Goal: Task Accomplishment & Management: Complete application form

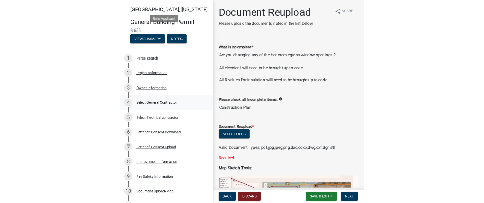
scroll to position [167, 0]
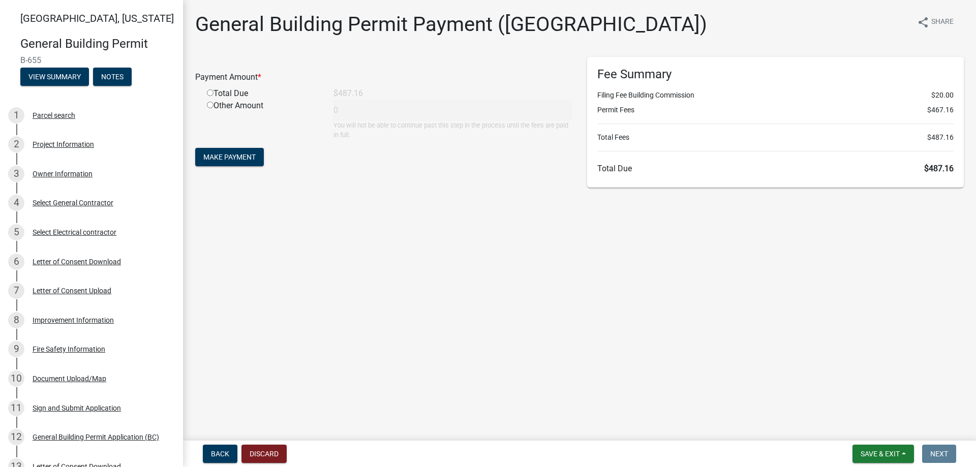
click at [210, 92] on input "radio" at bounding box center [210, 92] width 7 height 7
radio input "true"
type input "487.16"
click at [251, 159] on span "Make Payment" at bounding box center [229, 157] width 52 height 8
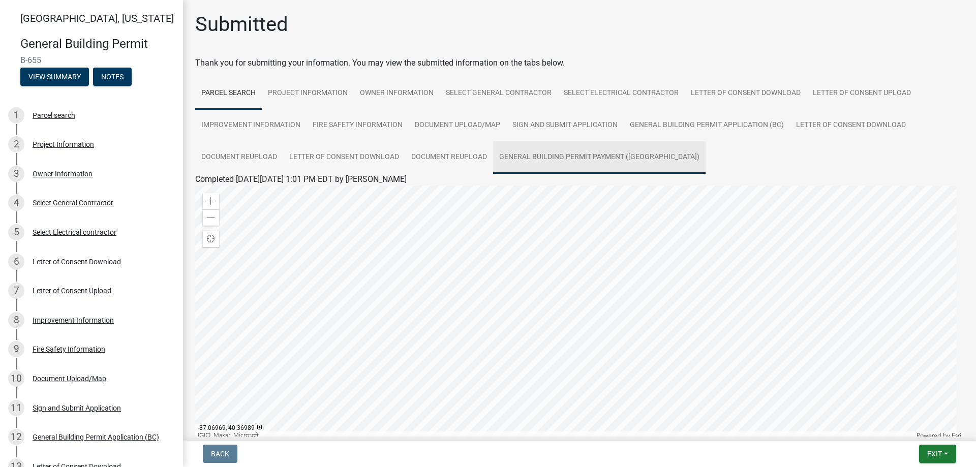
click at [552, 158] on link "General Building Permit Payment ([GEOGRAPHIC_DATA])" at bounding box center [599, 157] width 212 height 33
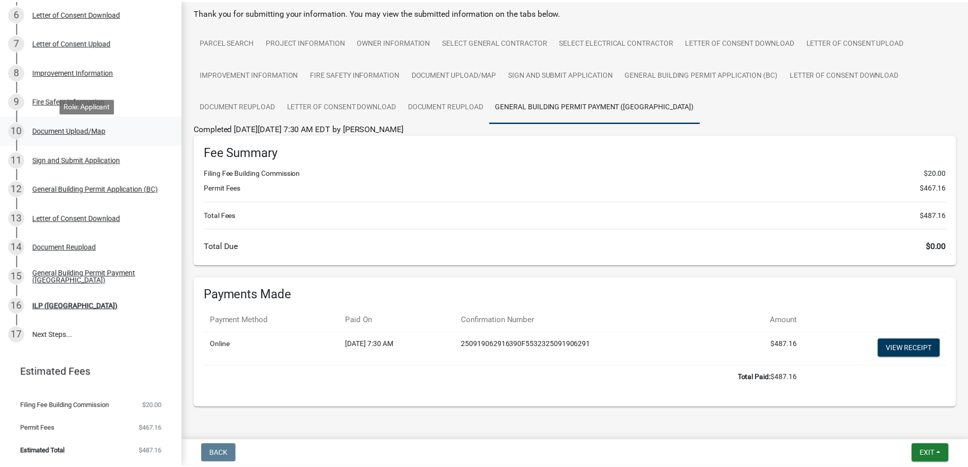
scroll to position [96, 0]
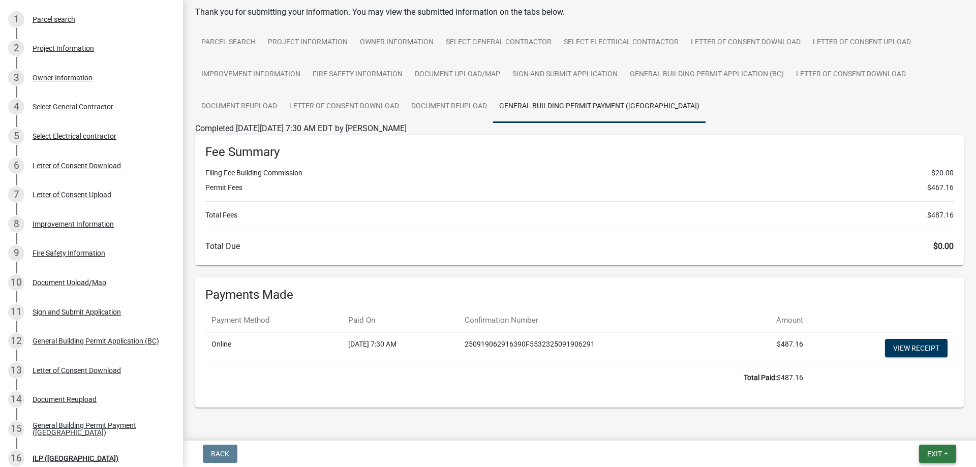
click at [940, 457] on span "Exit" at bounding box center [934, 454] width 15 height 8
click at [928, 427] on button "Save & Exit" at bounding box center [915, 427] width 81 height 24
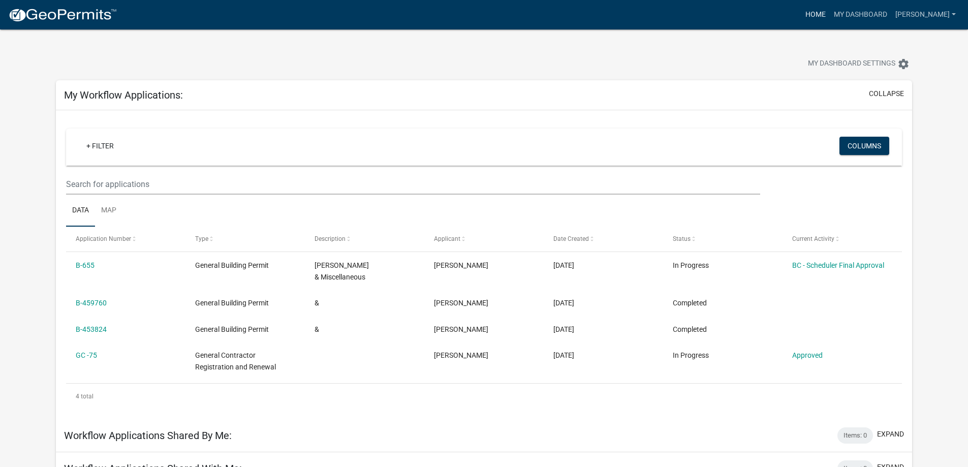
click at [830, 13] on link "Home" at bounding box center [815, 14] width 28 height 19
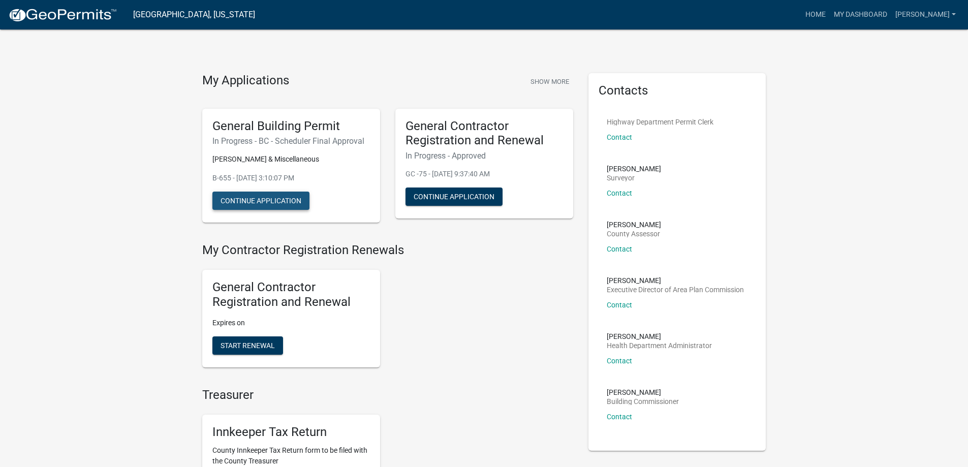
click at [296, 203] on button "Continue Application" at bounding box center [260, 201] width 97 height 18
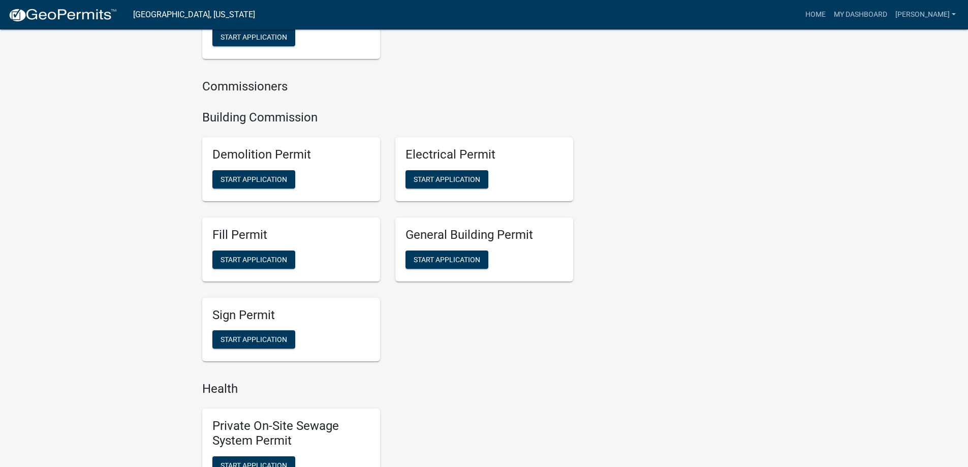
scroll to position [559, 0]
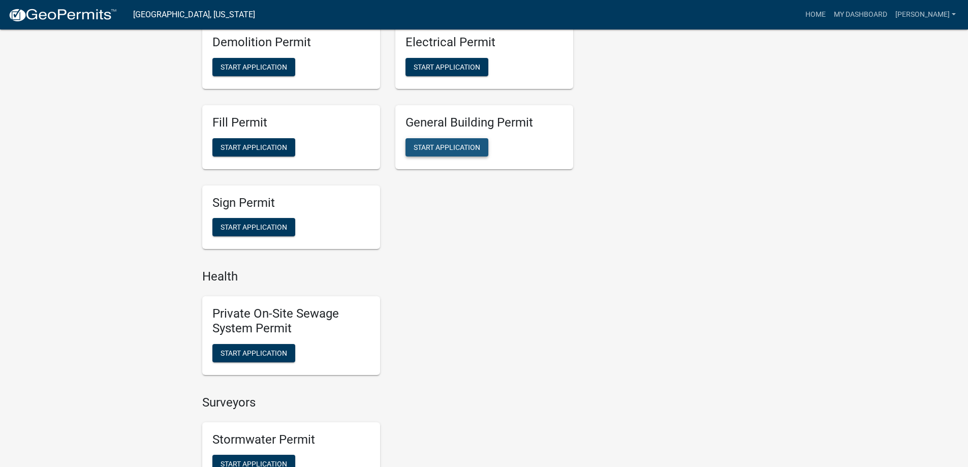
click at [459, 151] on span "Start Application" at bounding box center [447, 147] width 67 height 8
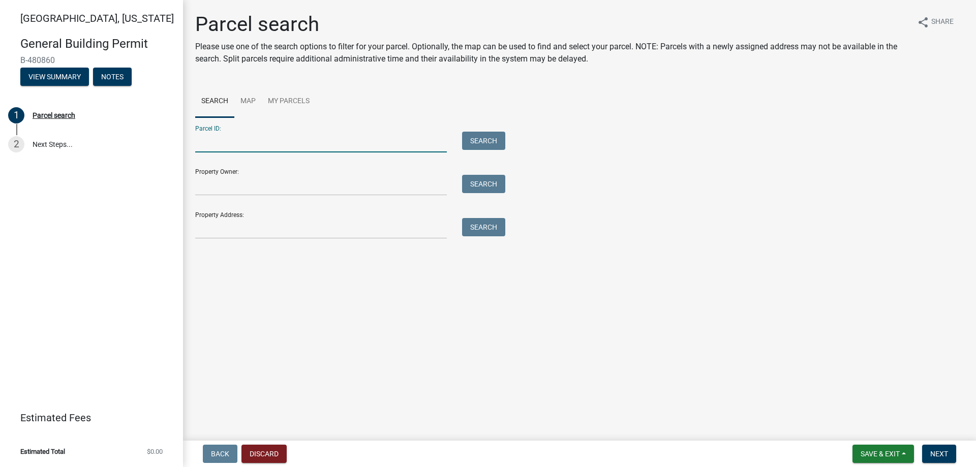
click at [217, 143] on input "Parcel ID:" at bounding box center [321, 142] width 252 height 21
paste input "79-08-19-328-057.000-010"
type input "79-08-19-328-057.000-010"
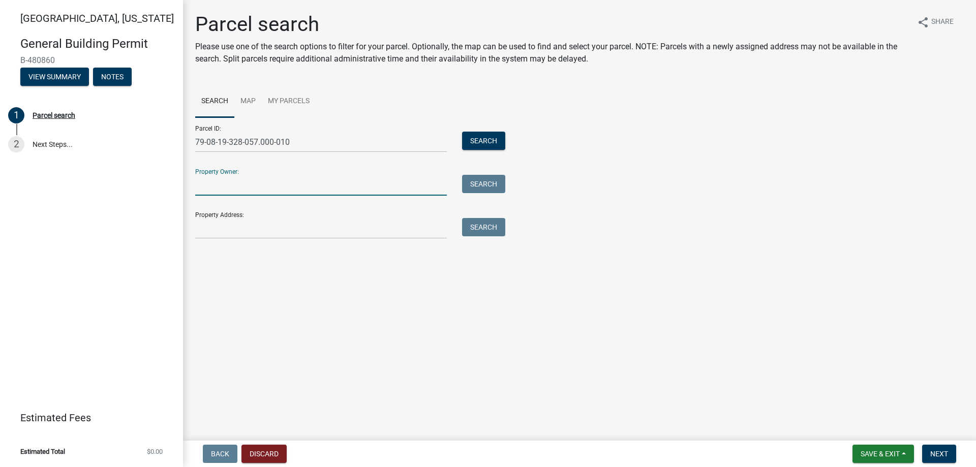
click at [238, 184] on input "Property Owner:" at bounding box center [321, 185] width 252 height 21
click at [473, 143] on button "Search" at bounding box center [483, 141] width 43 height 18
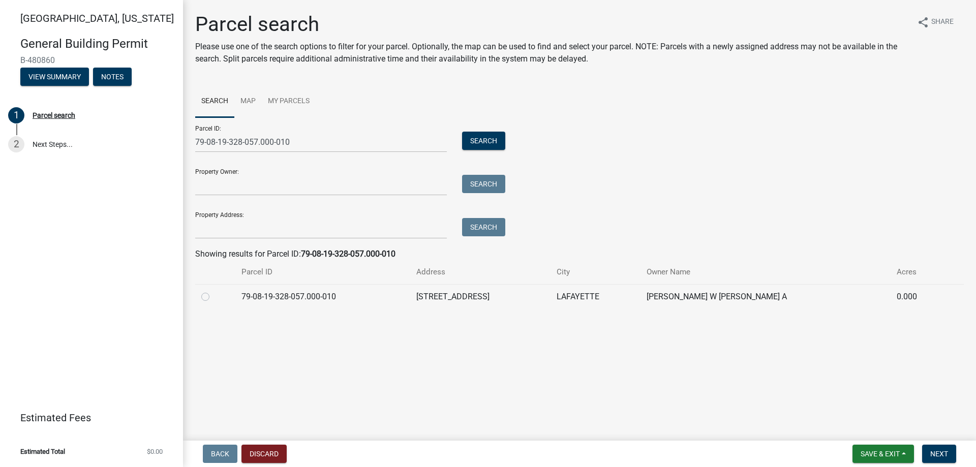
click at [213, 291] on label at bounding box center [213, 291] width 0 height 0
click at [213, 297] on input "radio" at bounding box center [216, 294] width 7 height 7
radio input "true"
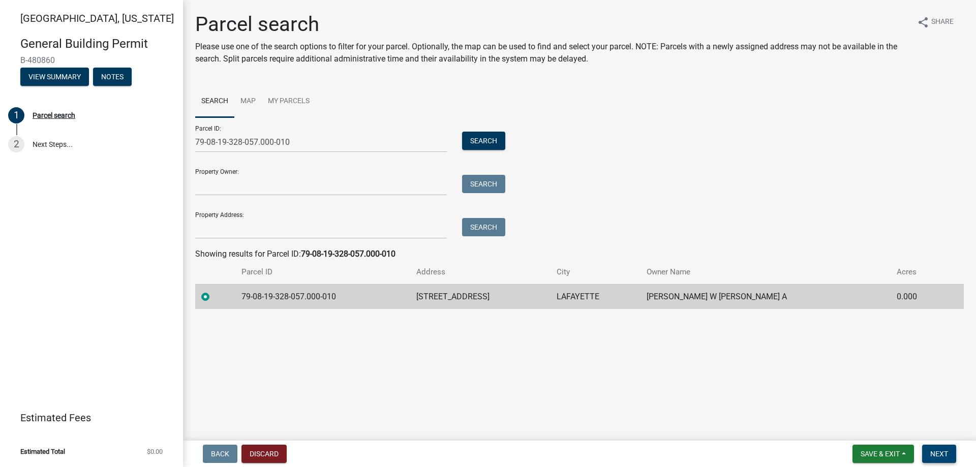
click at [940, 456] on span "Next" at bounding box center [939, 454] width 18 height 8
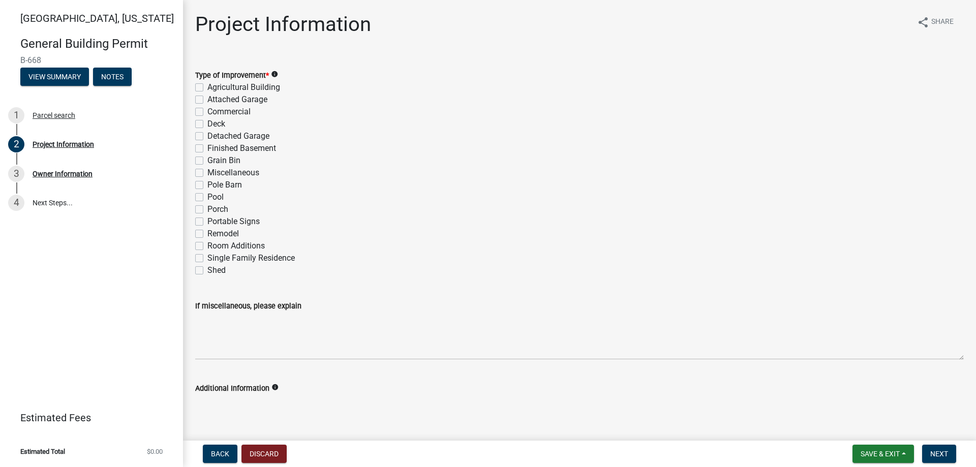
click at [207, 210] on label "Porch" at bounding box center [217, 209] width 21 height 12
click at [207, 210] on input "Porch" at bounding box center [210, 206] width 7 height 7
checkbox input "true"
checkbox input "false"
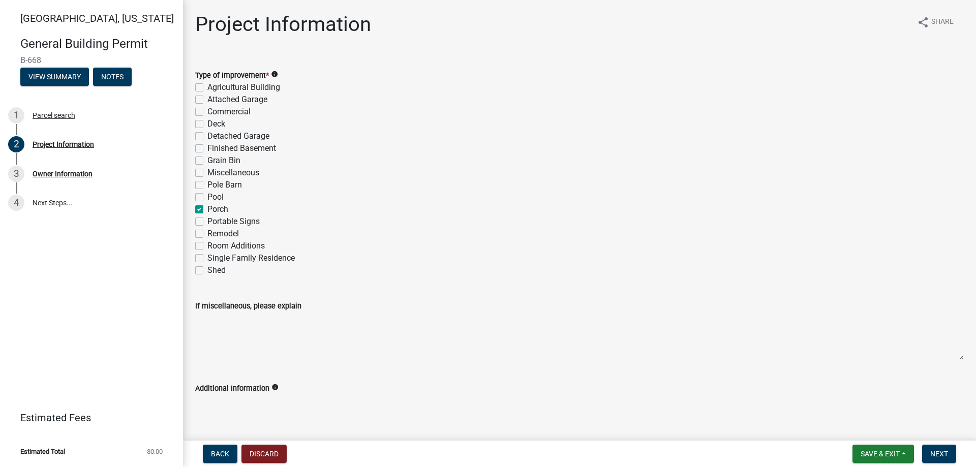
checkbox input "false"
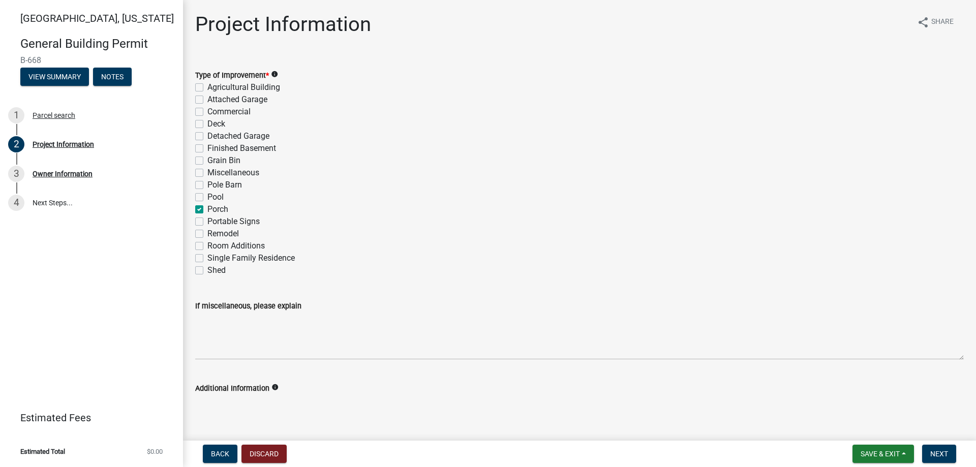
checkbox input "false"
checkbox input "true"
checkbox input "false"
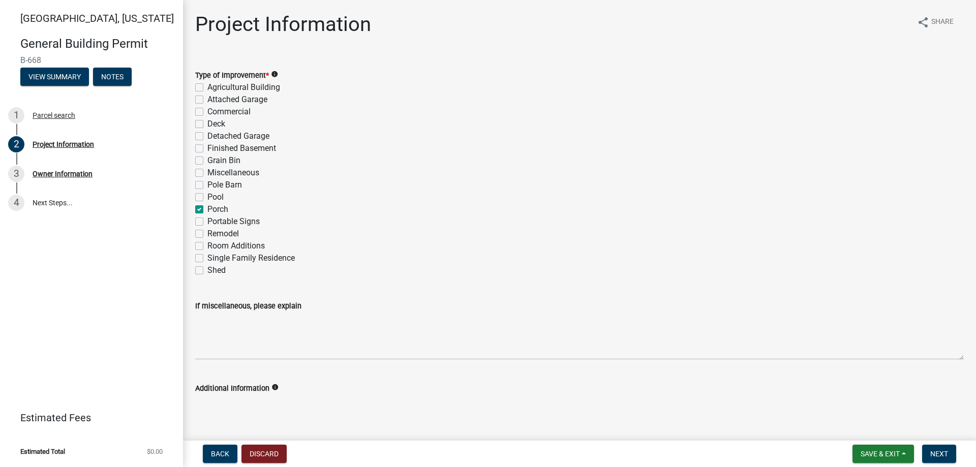
checkbox input "false"
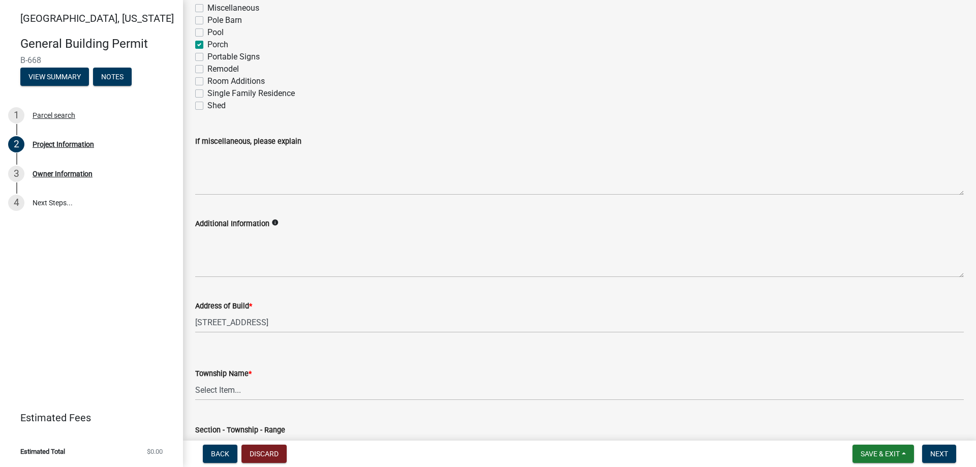
scroll to position [203, 0]
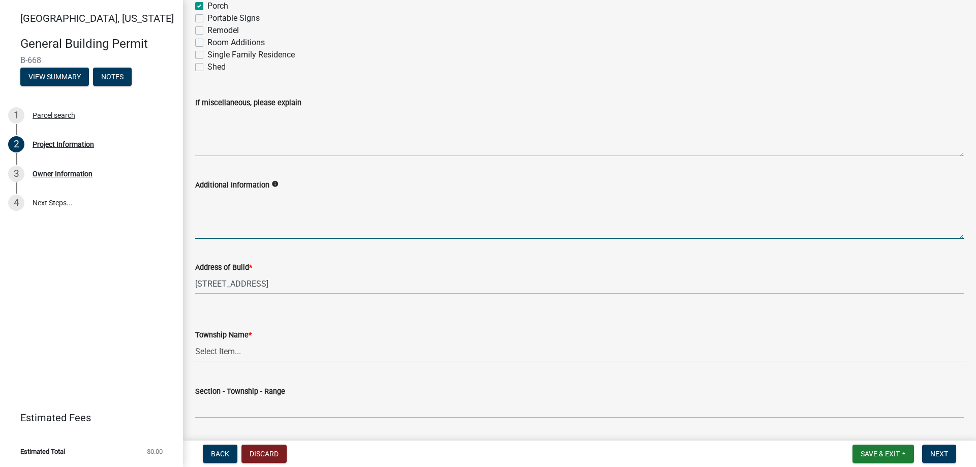
click at [221, 235] on textarea "Additional Information" at bounding box center [579, 215] width 768 height 48
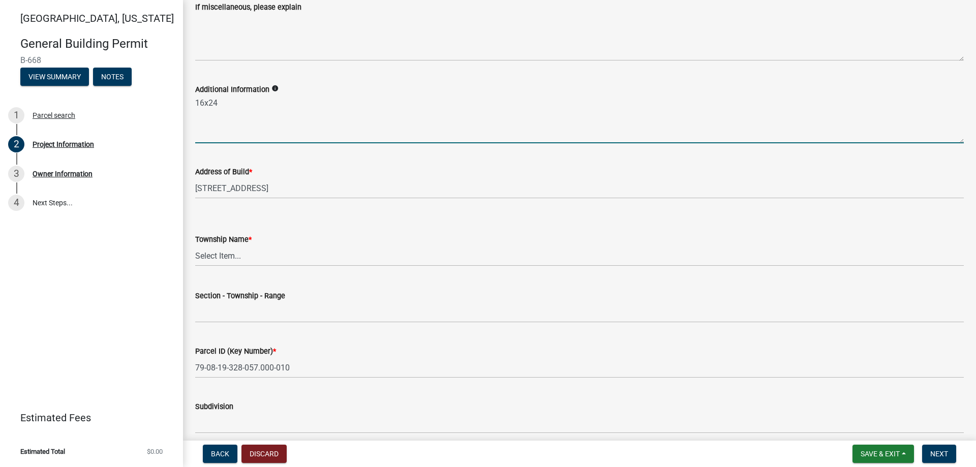
scroll to position [305, 0]
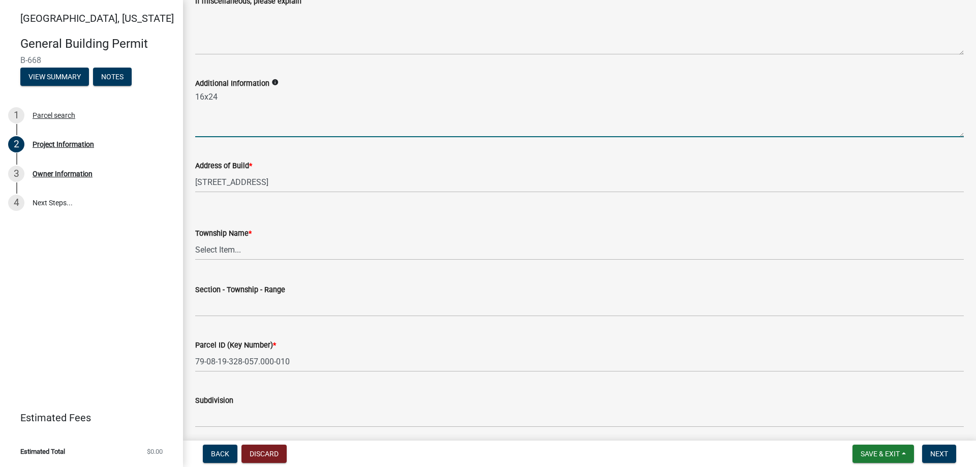
type textarea "16x24"
click at [211, 253] on select "Select Item... [PERSON_NAME] [PERSON_NAME] [GEOGRAPHIC_DATA][PERSON_NAME] Tippe…" at bounding box center [579, 249] width 768 height 21
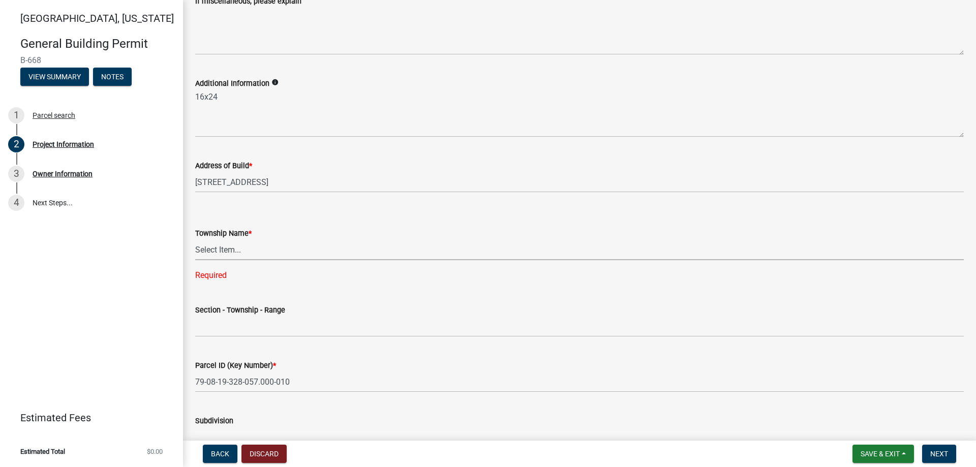
click at [230, 248] on select "Select Item... [PERSON_NAME] [PERSON_NAME] [GEOGRAPHIC_DATA][PERSON_NAME] Tippe…" at bounding box center [579, 249] width 768 height 21
click at [195, 239] on select "Select Item... [PERSON_NAME] [PERSON_NAME] [GEOGRAPHIC_DATA][PERSON_NAME] Tippe…" at bounding box center [579, 249] width 768 height 21
select select "39dd8e3a-6d5d-4294-aa82-b184892f1826"
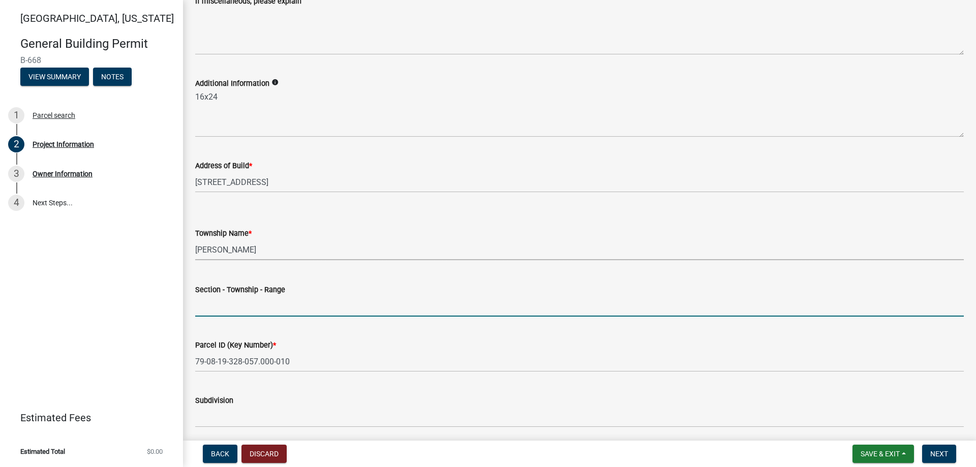
click at [208, 316] on input "Section - Township - Range" at bounding box center [579, 306] width 768 height 21
paste input "[GEOGRAPHIC_DATA] SD PH 2 SEC 2 & PH 3 LOT 158"
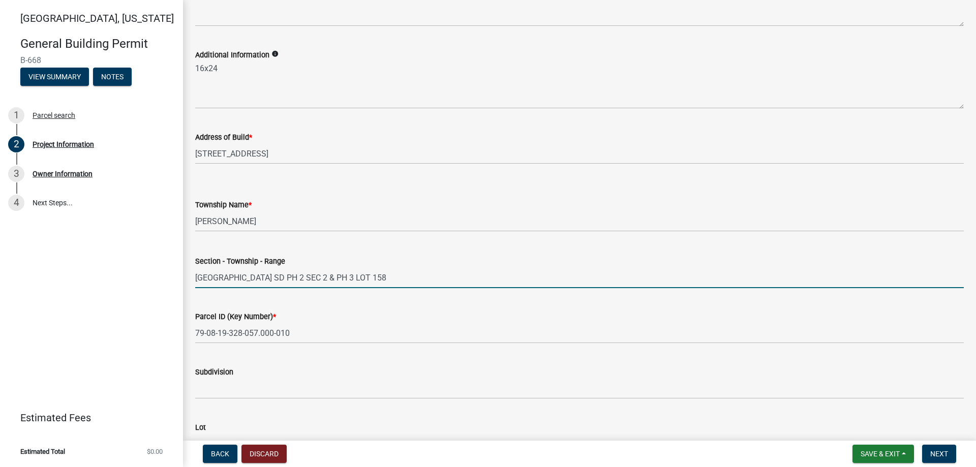
scroll to position [356, 0]
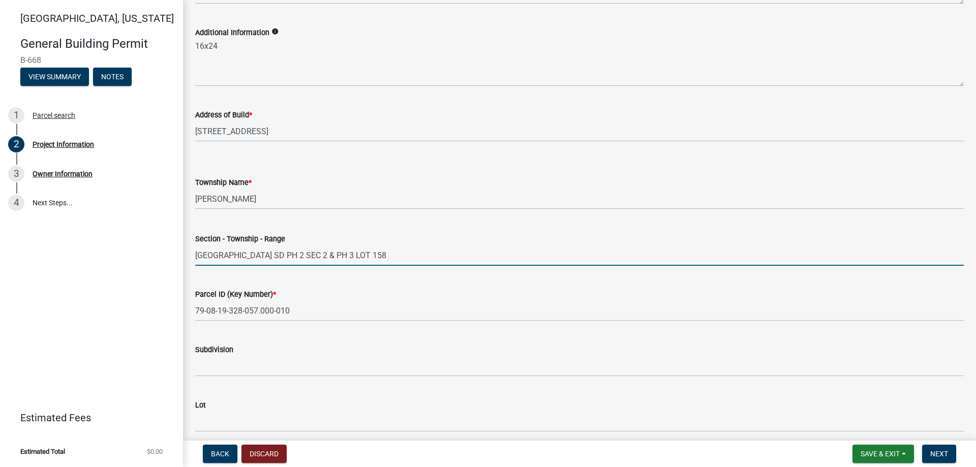
type input "[GEOGRAPHIC_DATA] SD PH 2 SEC 2 & PH 3 LOT 158"
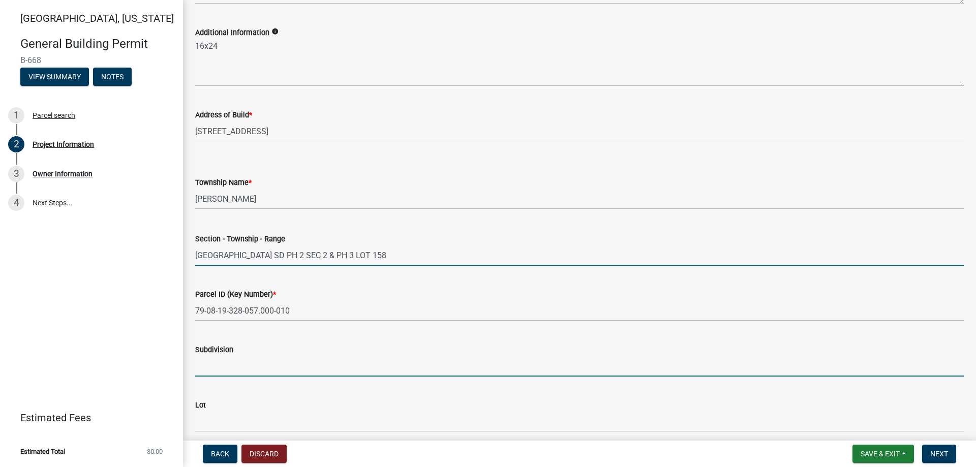
click at [215, 367] on input "Subdivision" at bounding box center [579, 366] width 768 height 21
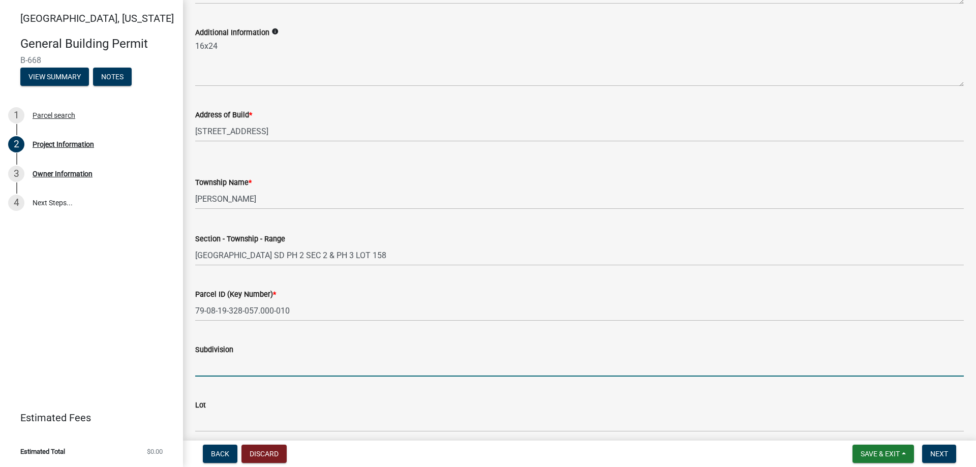
paste input "[GEOGRAPHIC_DATA] SD PH 2 SEC 2 & PH 3 LOT 158"
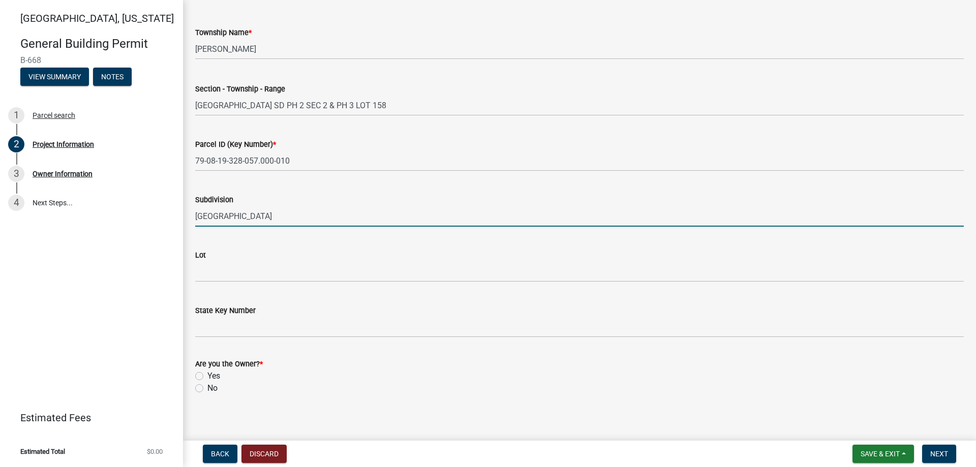
scroll to position [508, 0]
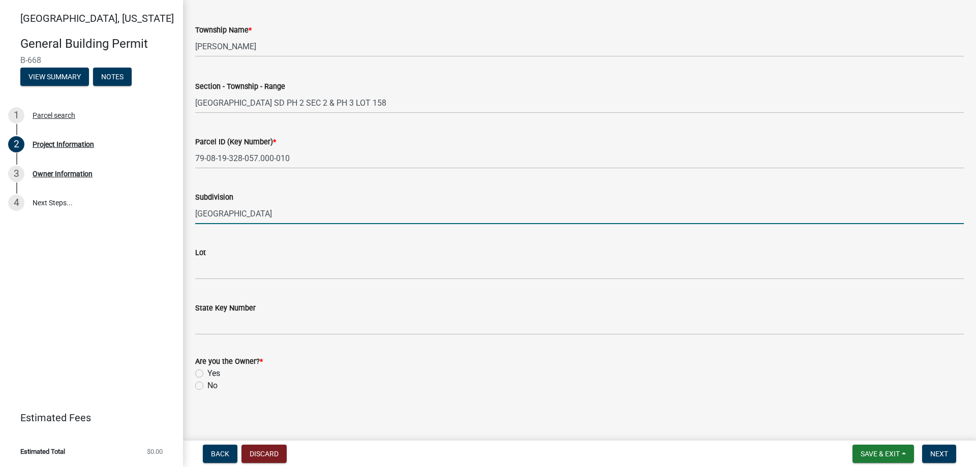
type input "[GEOGRAPHIC_DATA]"
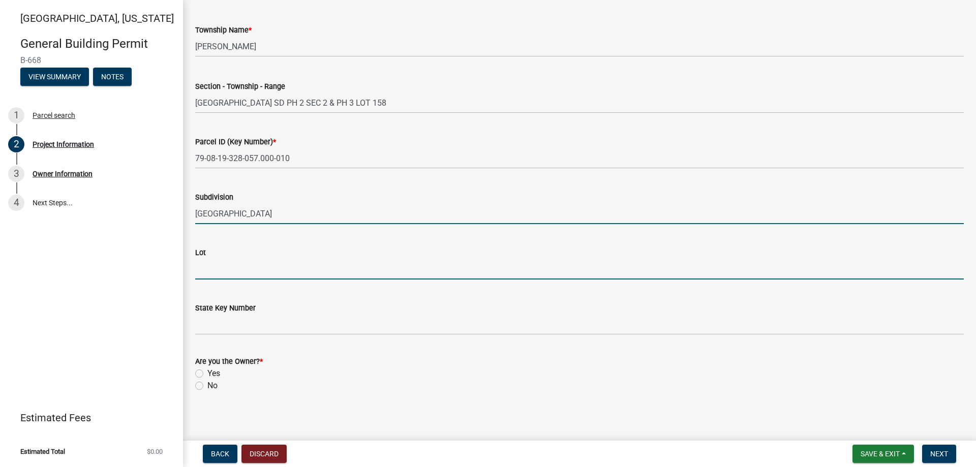
click at [211, 274] on input "Lot" at bounding box center [579, 269] width 768 height 21
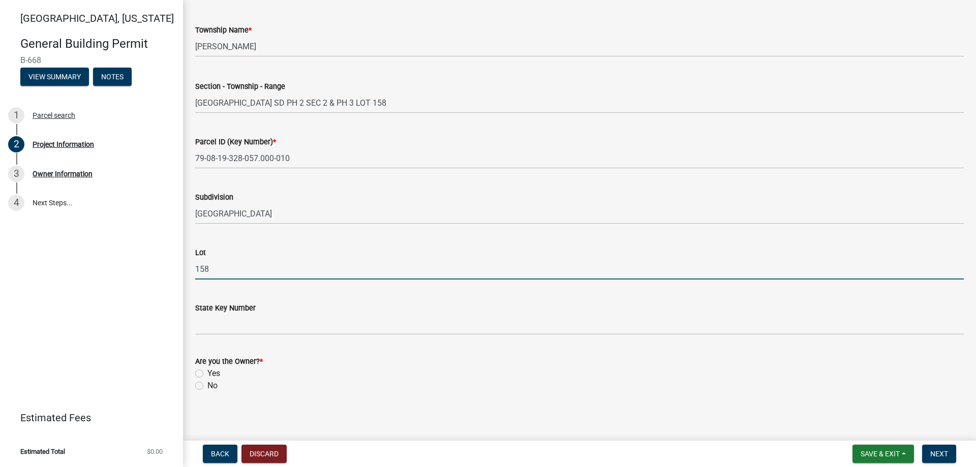
type input "158"
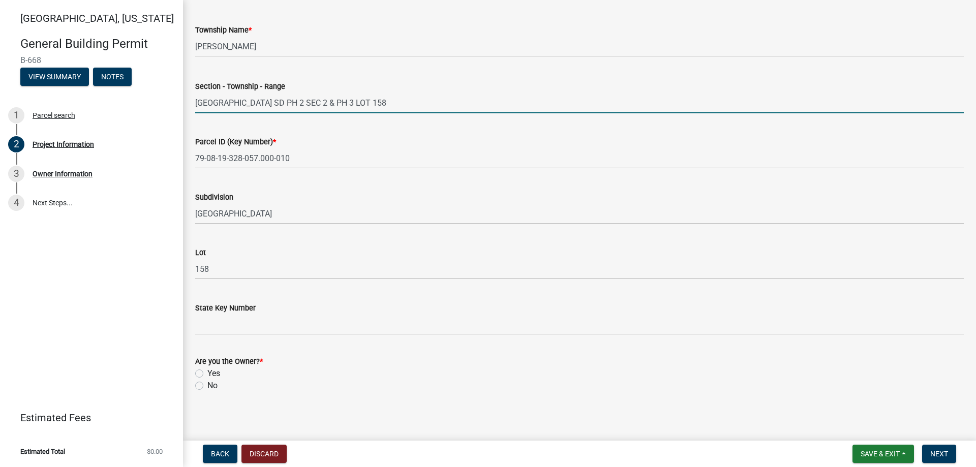
click at [413, 102] on input "[GEOGRAPHIC_DATA] SD PH 2 SEC 2 & PH 3 LOT 158" at bounding box center [579, 102] width 768 height 21
drag, startPoint x: 411, startPoint y: 102, endPoint x: 213, endPoint y: 105, distance: 197.2
click at [213, 105] on input "[GEOGRAPHIC_DATA] SD PH 2 SEC 2 & PH 3 LOT 158" at bounding box center [579, 102] width 768 height 21
type input "sec 2 [PERSON_NAME]"
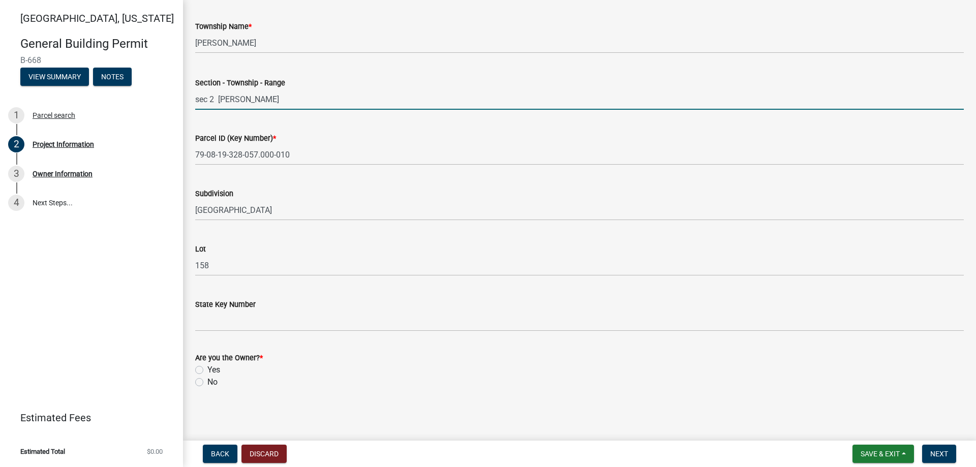
scroll to position [512, 0]
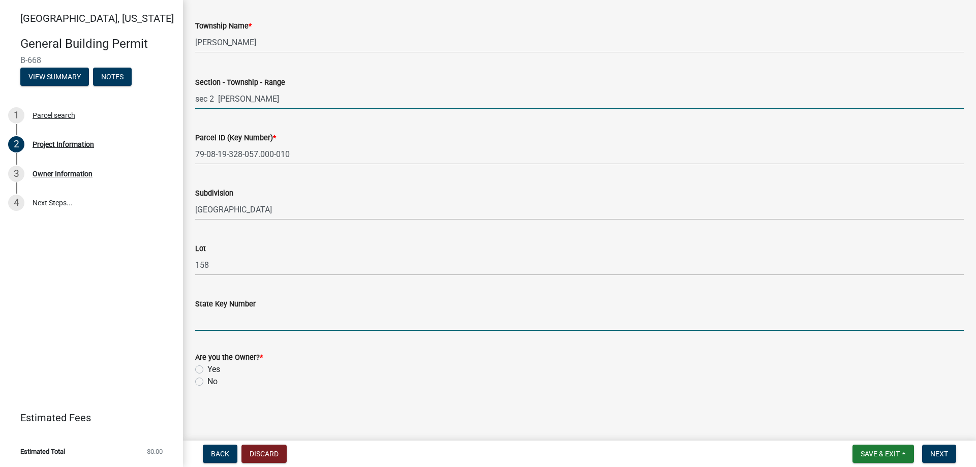
click at [238, 317] on input "State Key Number" at bounding box center [579, 320] width 768 height 21
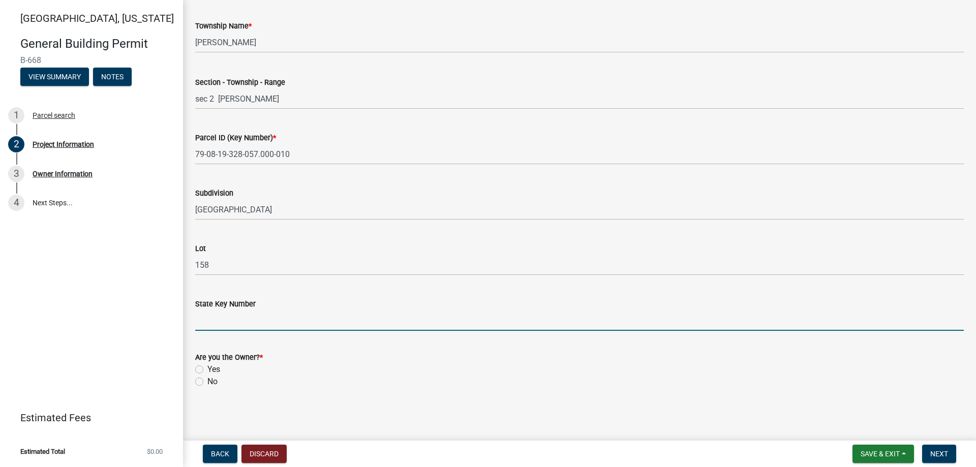
paste input "[PHONE_NUMBER]"
type input "[PHONE_NUMBER]"
click at [207, 380] on label "No" at bounding box center [212, 382] width 10 height 12
click at [207, 380] on input "No" at bounding box center [210, 379] width 7 height 7
radio input "true"
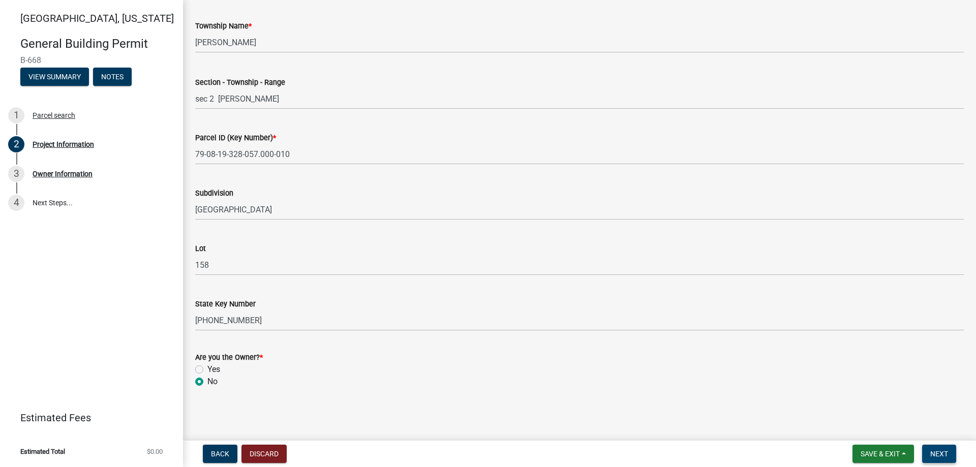
click at [934, 455] on span "Next" at bounding box center [939, 454] width 18 height 8
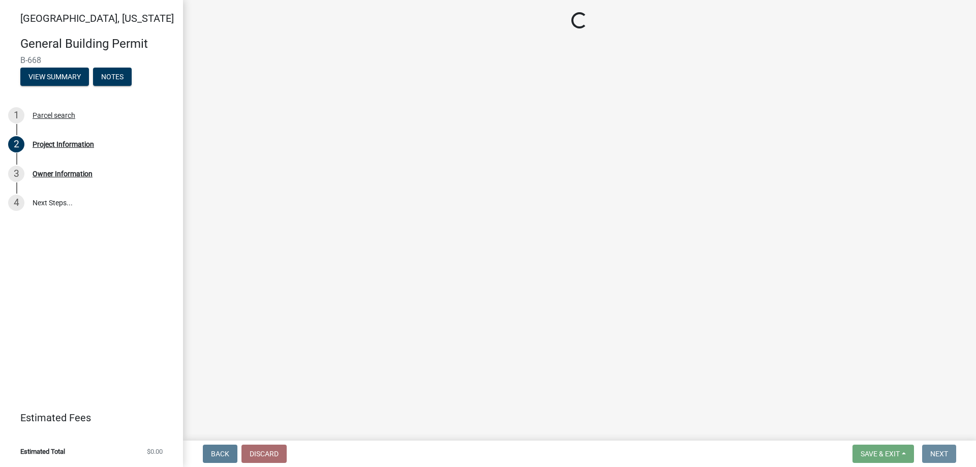
scroll to position [0, 0]
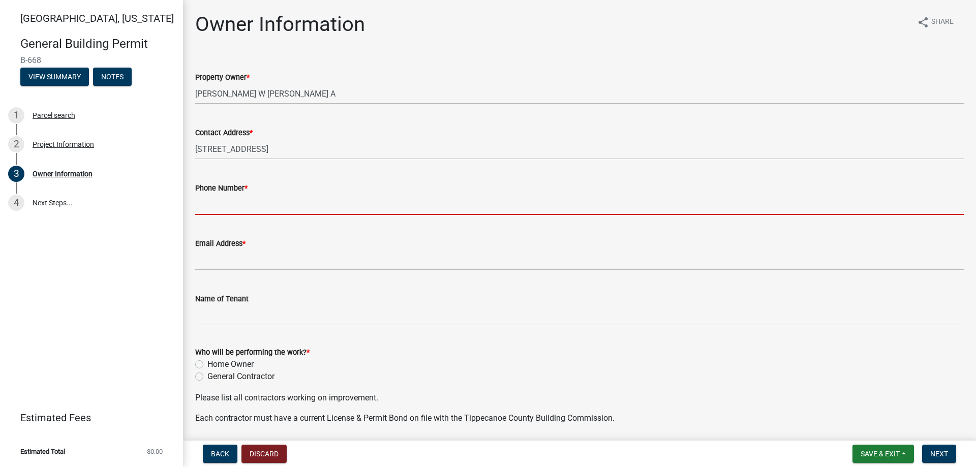
click at [208, 204] on input "Phone Number *" at bounding box center [579, 204] width 768 height 21
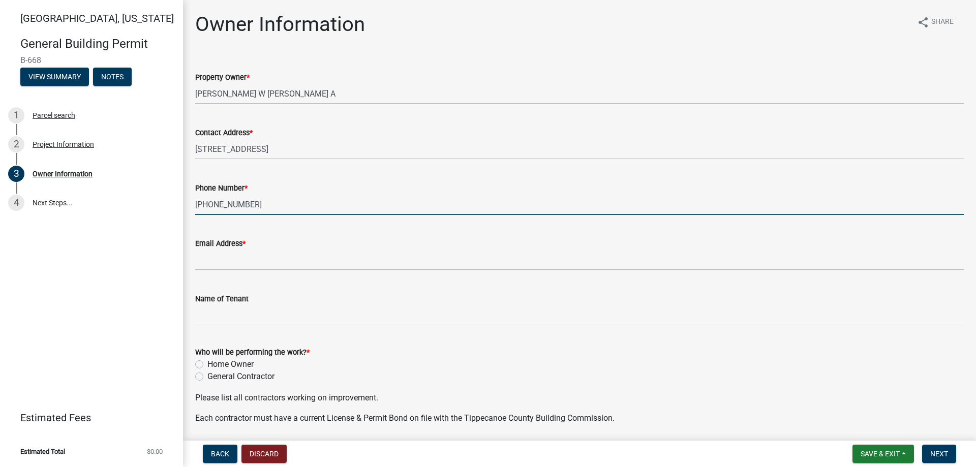
type input "[PHONE_NUMBER]"
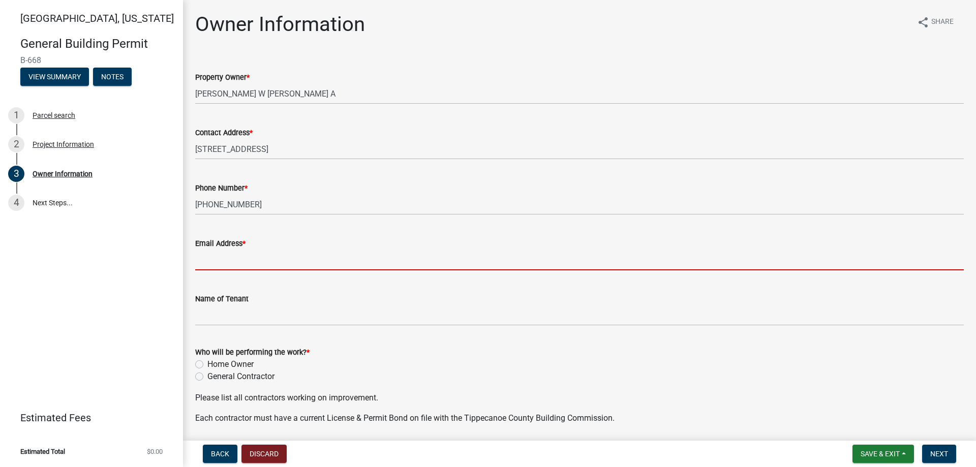
click at [235, 260] on input "Email Address *" at bounding box center [579, 260] width 768 height 21
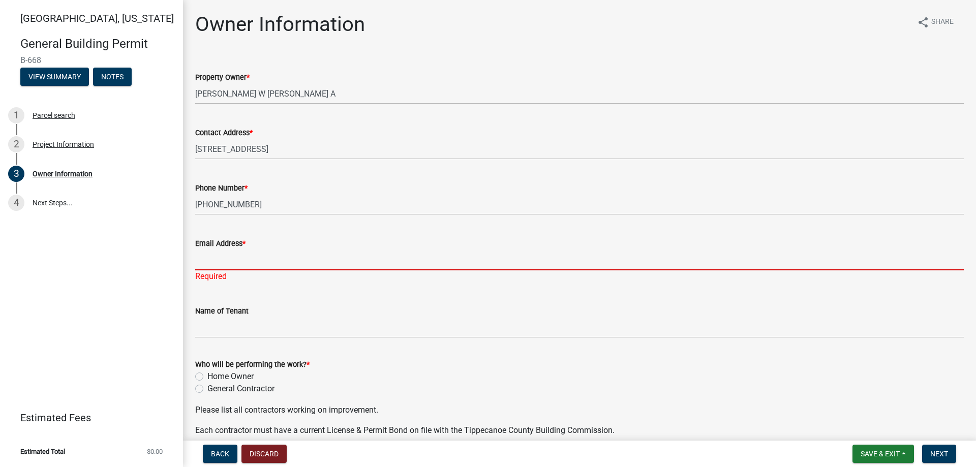
paste input ""[PERSON_NAME]" <[PERSON_NAME][EMAIL_ADDRESS][DOMAIN_NAME]>"
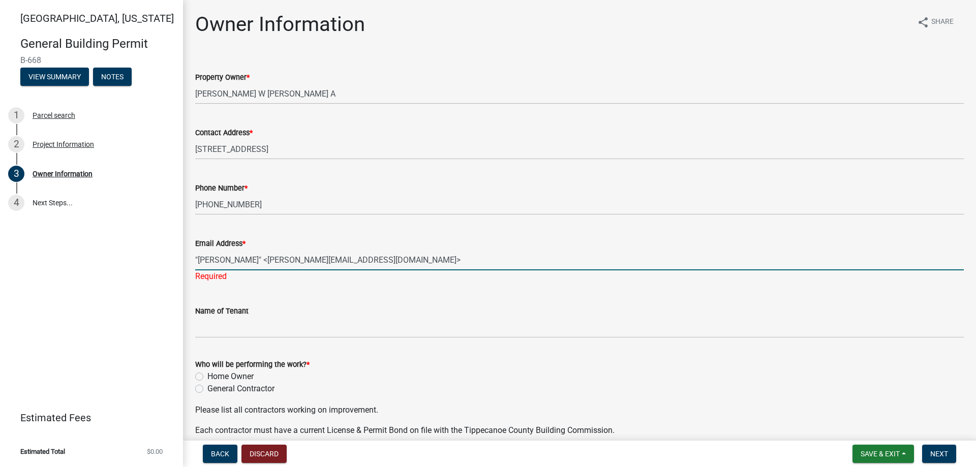
click at [272, 259] on input ""[PERSON_NAME]" <[PERSON_NAME][EMAIL_ADDRESS][DOMAIN_NAME]>" at bounding box center [579, 260] width 768 height 21
click at [321, 262] on input "[PERSON_NAME][EMAIL_ADDRESS][DOMAIN_NAME]>" at bounding box center [579, 260] width 768 height 21
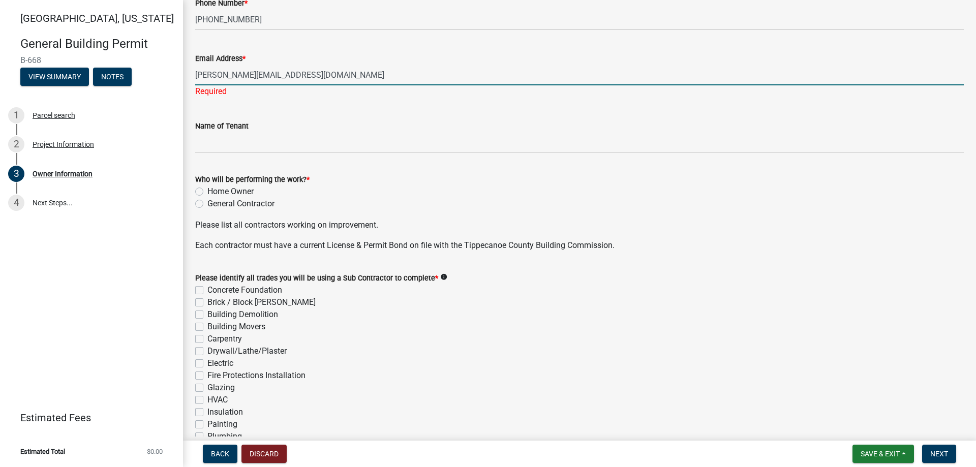
scroll to position [203, 0]
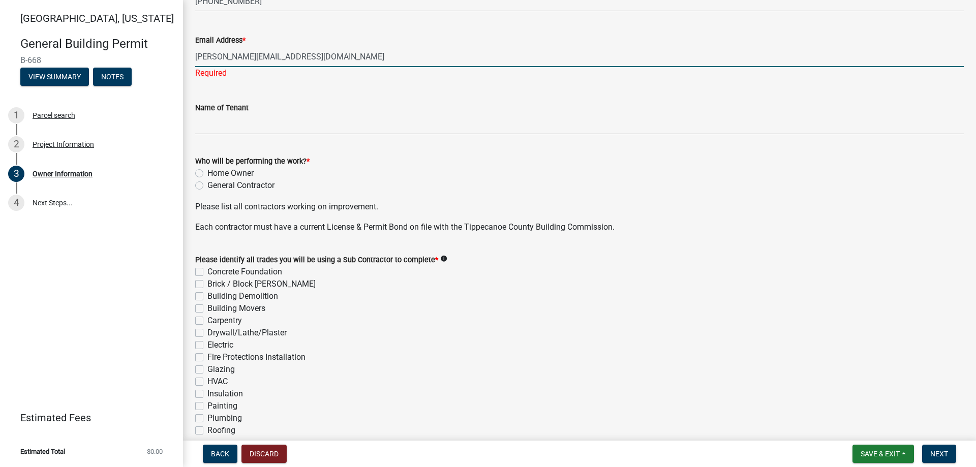
type input "[PERSON_NAME][EMAIL_ADDRESS][DOMAIN_NAME]"
click at [198, 187] on wm-data-entity-input "Who will be performing the work? * Home Owner General Contractor" at bounding box center [579, 172] width 768 height 58
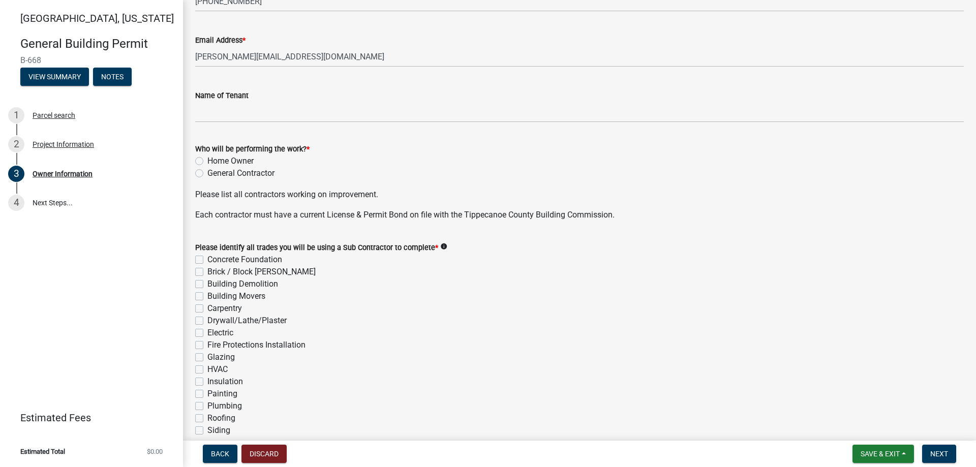
click at [207, 171] on label "General Contractor" at bounding box center [240, 173] width 67 height 12
click at [207, 171] on input "General Contractor" at bounding box center [210, 170] width 7 height 7
radio input "true"
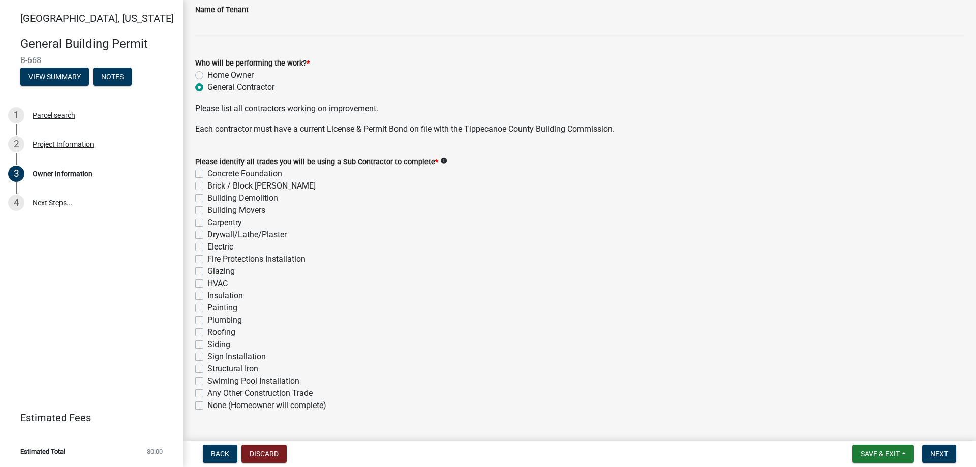
scroll to position [305, 0]
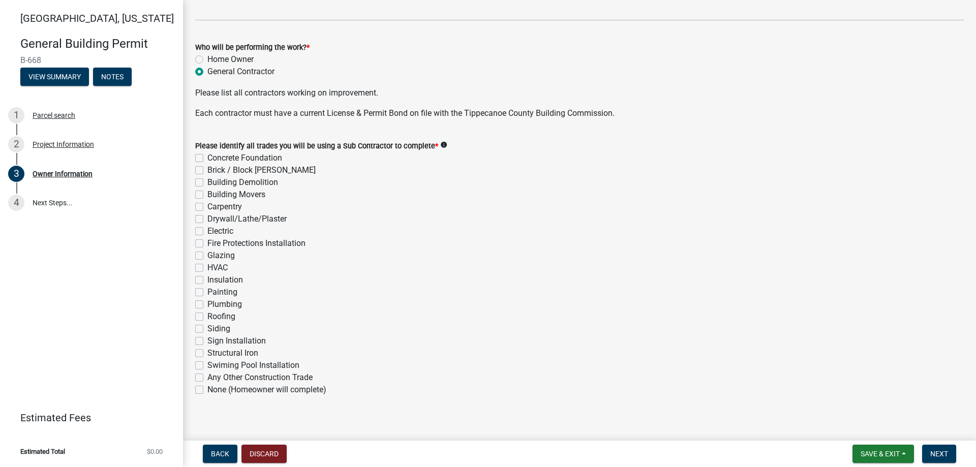
click at [207, 207] on label "Carpentry" at bounding box center [224, 207] width 35 height 12
click at [207, 207] on input "Carpentry" at bounding box center [210, 204] width 7 height 7
checkbox input "true"
checkbox input "false"
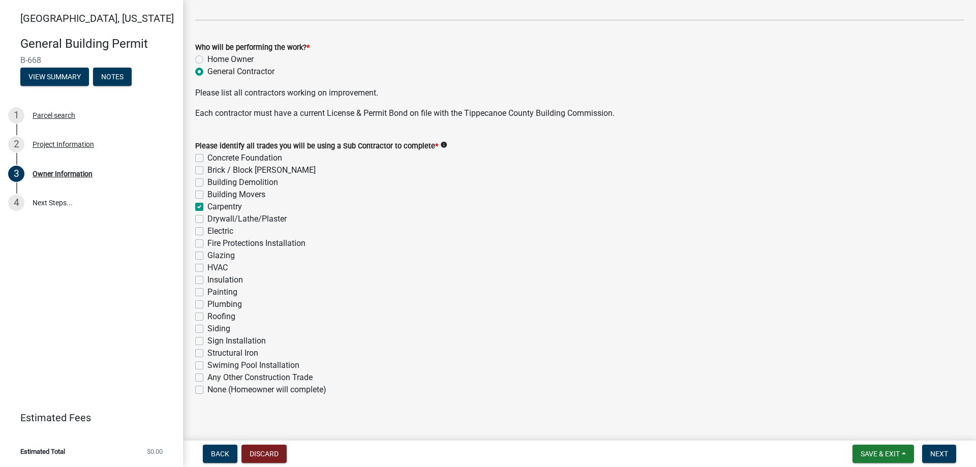
checkbox input "false"
checkbox input "true"
checkbox input "false"
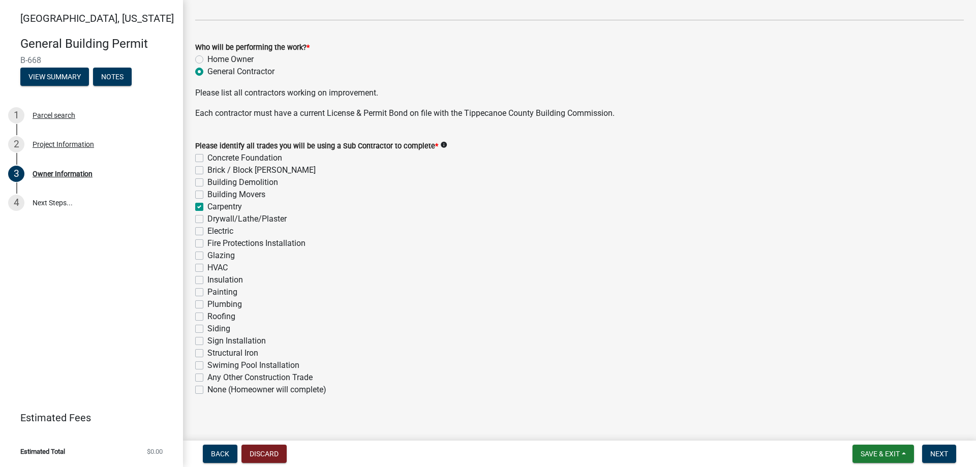
checkbox input "false"
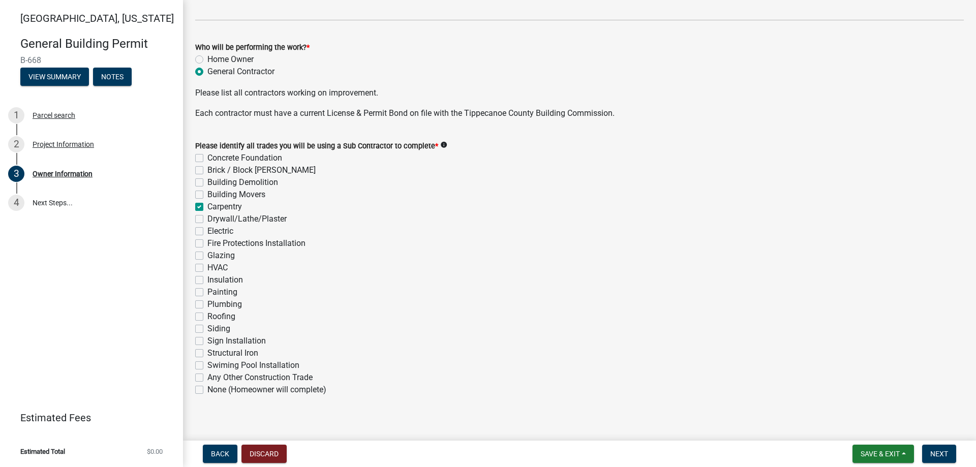
checkbox input "false"
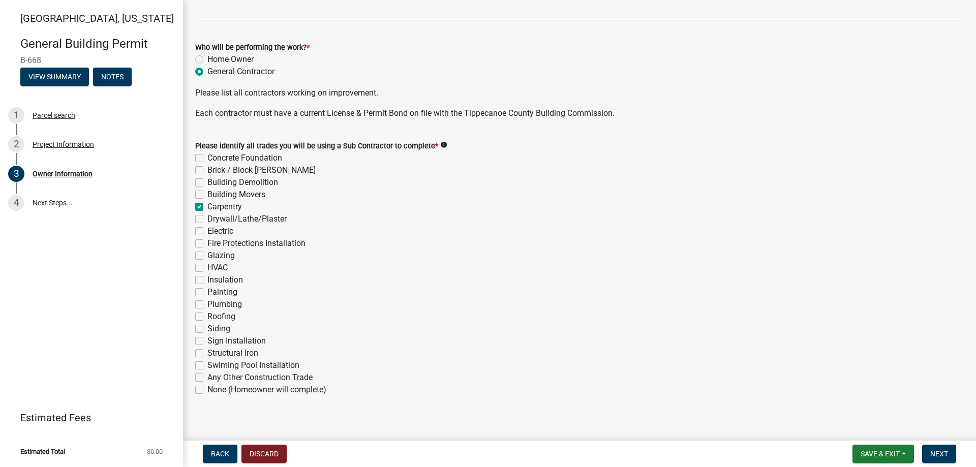
checkbox input "false"
click at [207, 232] on label "Electric" at bounding box center [220, 231] width 26 height 12
click at [207, 232] on input "Electric" at bounding box center [210, 228] width 7 height 7
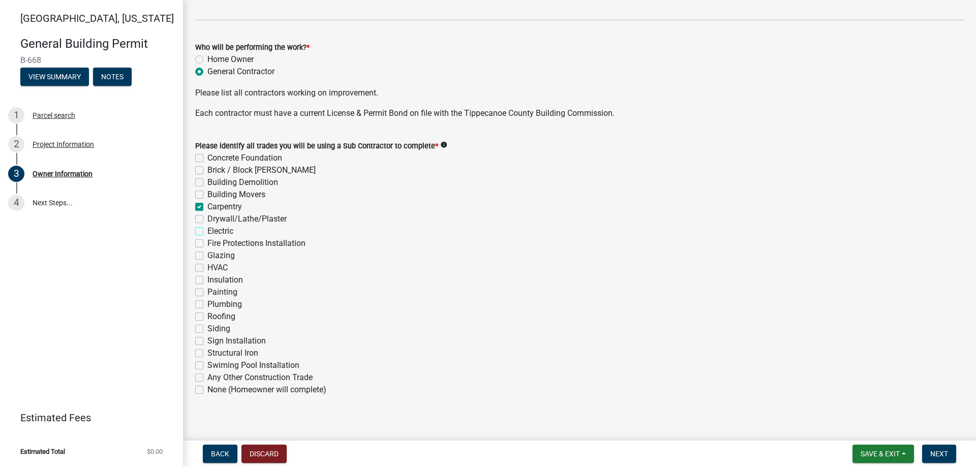
checkbox input "true"
checkbox input "false"
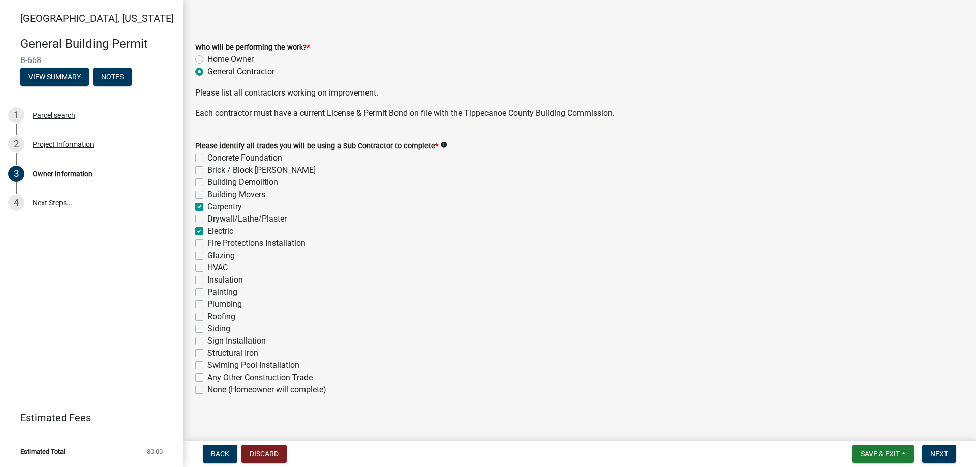
checkbox input "true"
checkbox input "false"
checkbox input "true"
checkbox input "false"
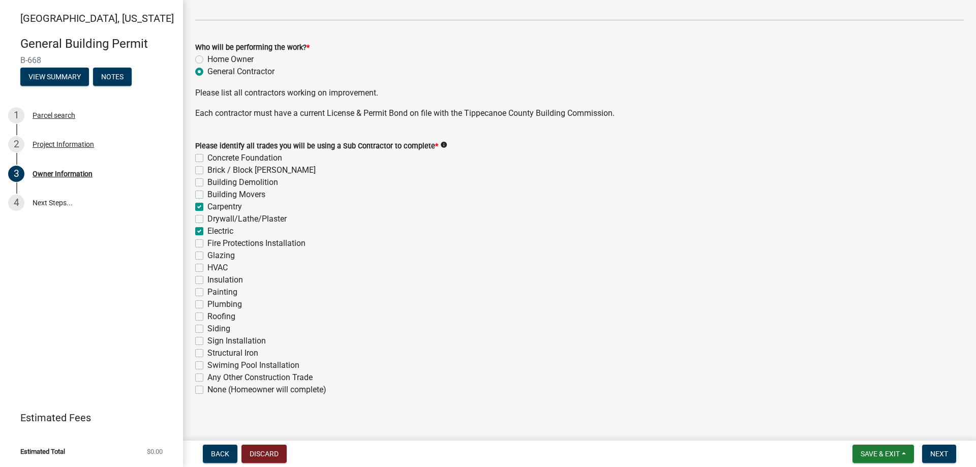
checkbox input "false"
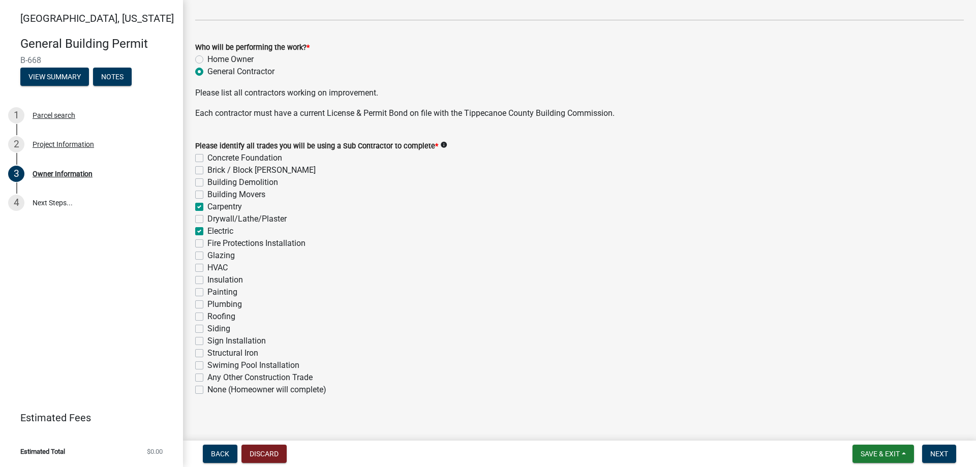
checkbox input "false"
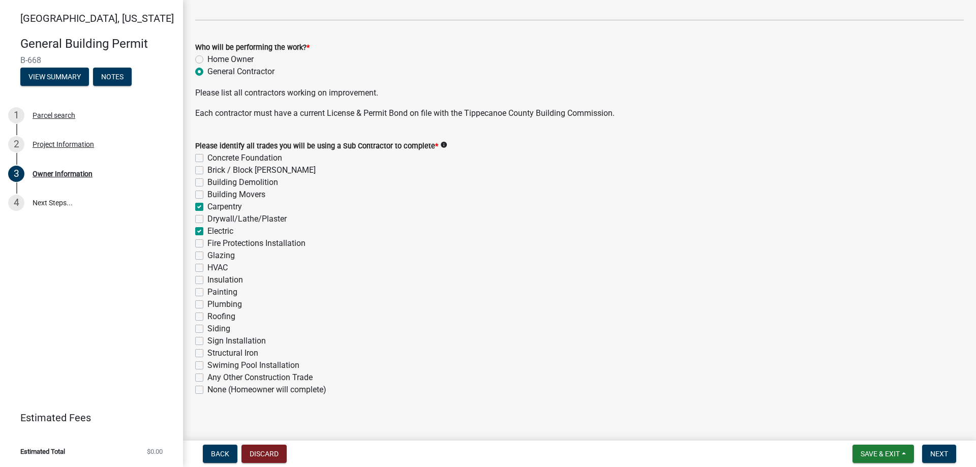
checkbox input "false"
click at [207, 232] on label "Electric" at bounding box center [220, 231] width 26 height 12
click at [207, 232] on input "Electric" at bounding box center [210, 228] width 7 height 7
checkbox input "false"
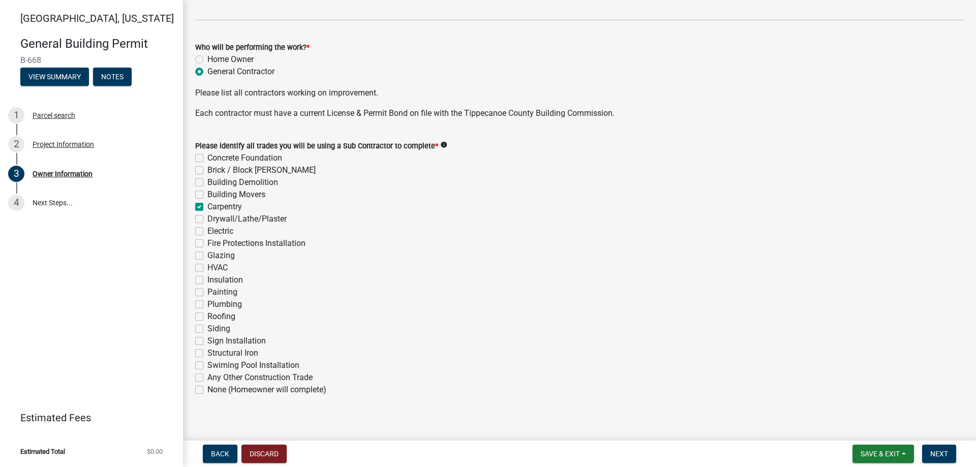
checkbox input "false"
checkbox input "true"
checkbox input "false"
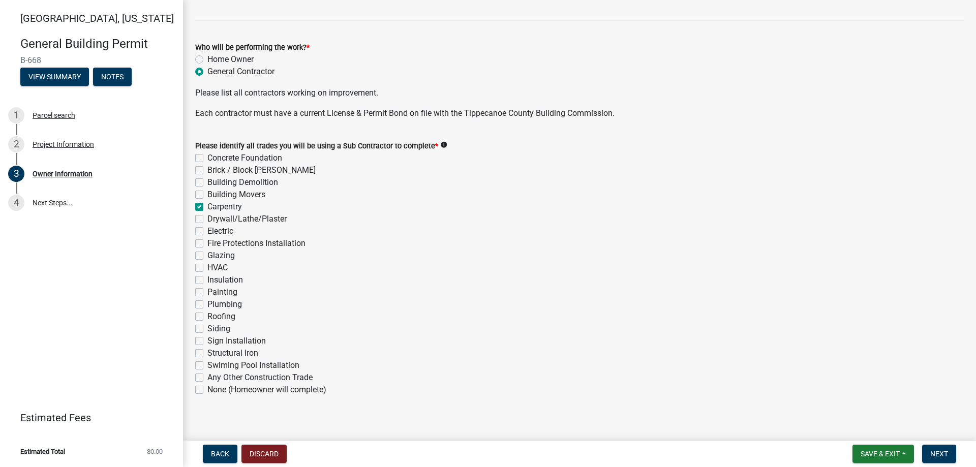
checkbox input "false"
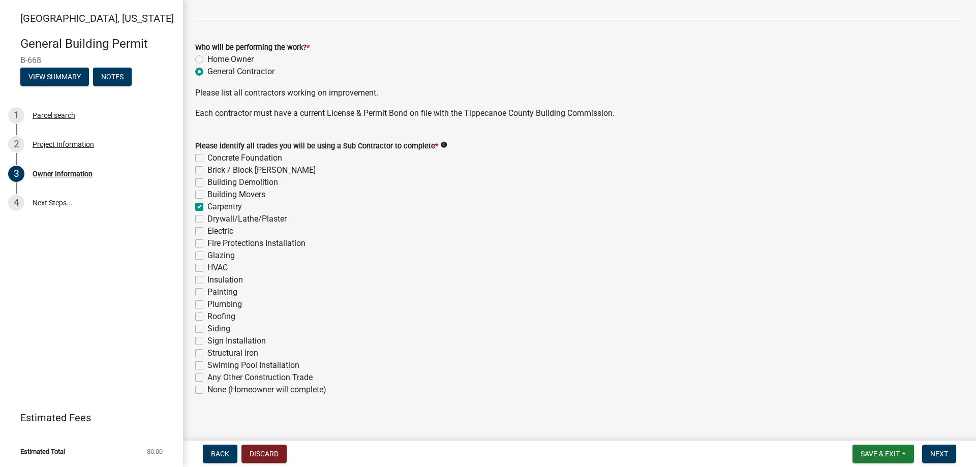
checkbox input "false"
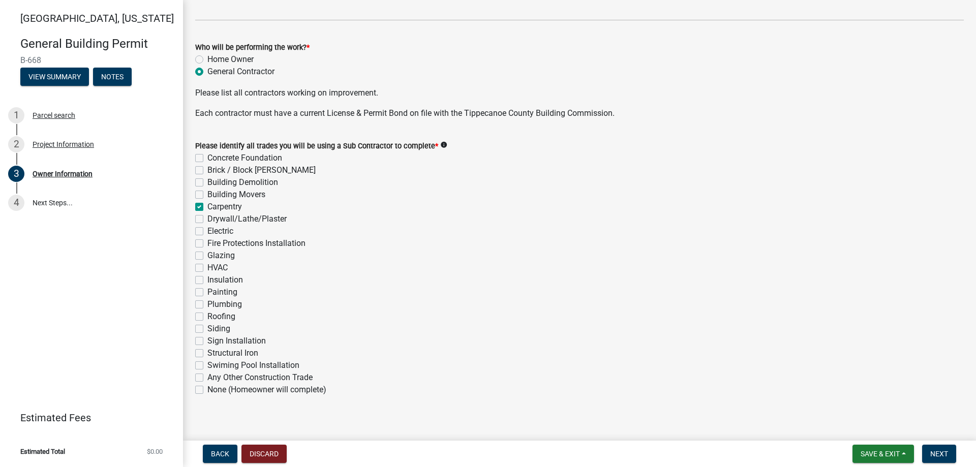
checkbox input "false"
click at [207, 232] on label "Electric" at bounding box center [220, 231] width 26 height 12
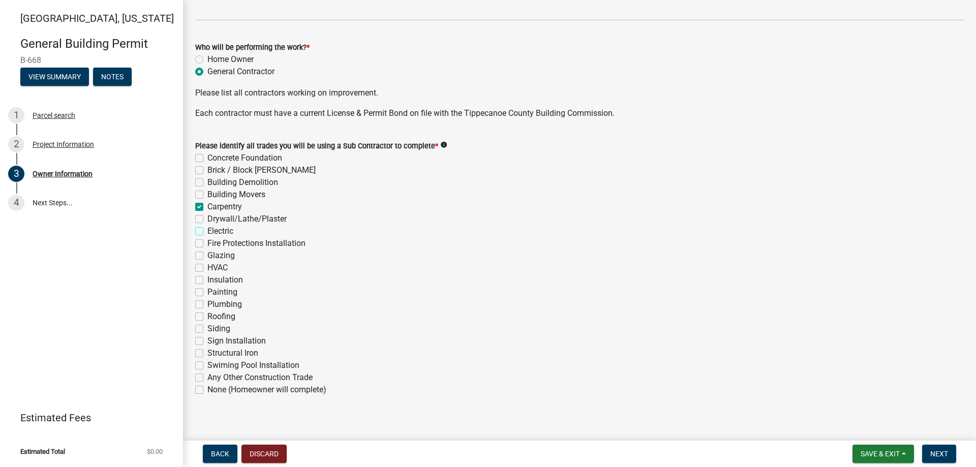
click at [207, 232] on input "Electric" at bounding box center [210, 228] width 7 height 7
checkbox input "true"
checkbox input "false"
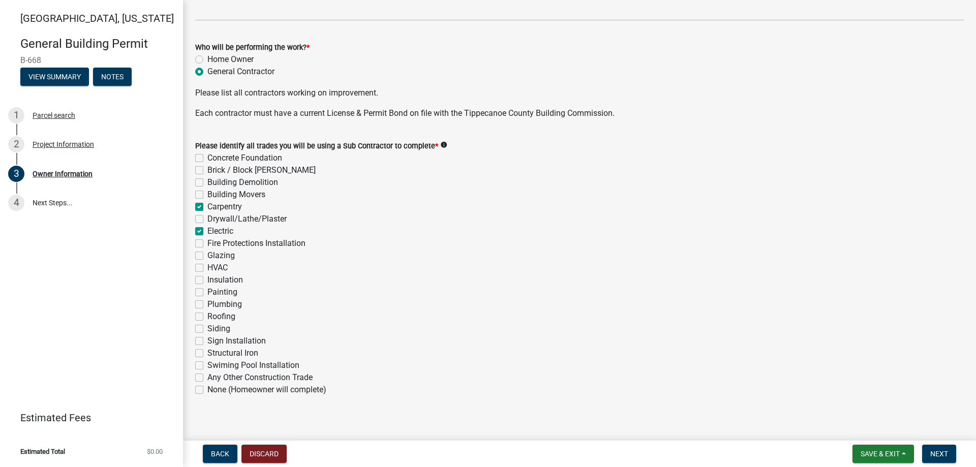
checkbox input "false"
checkbox input "true"
checkbox input "false"
checkbox input "true"
checkbox input "false"
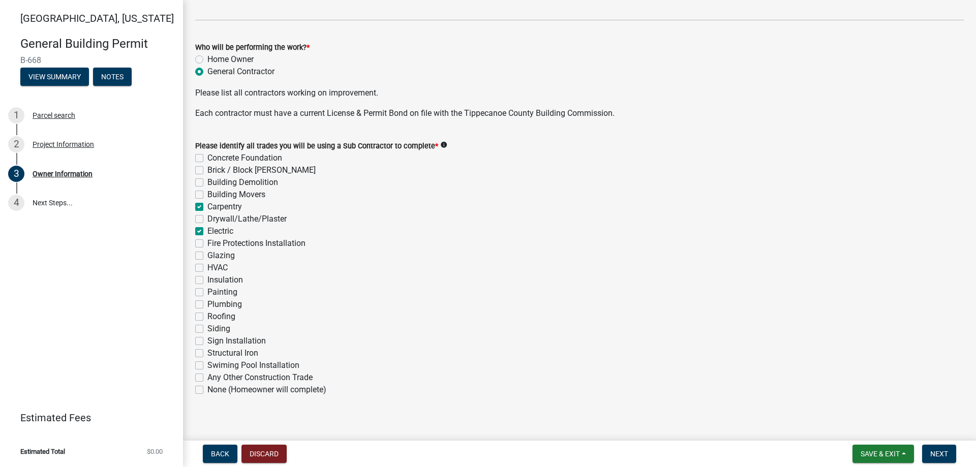
checkbox input "false"
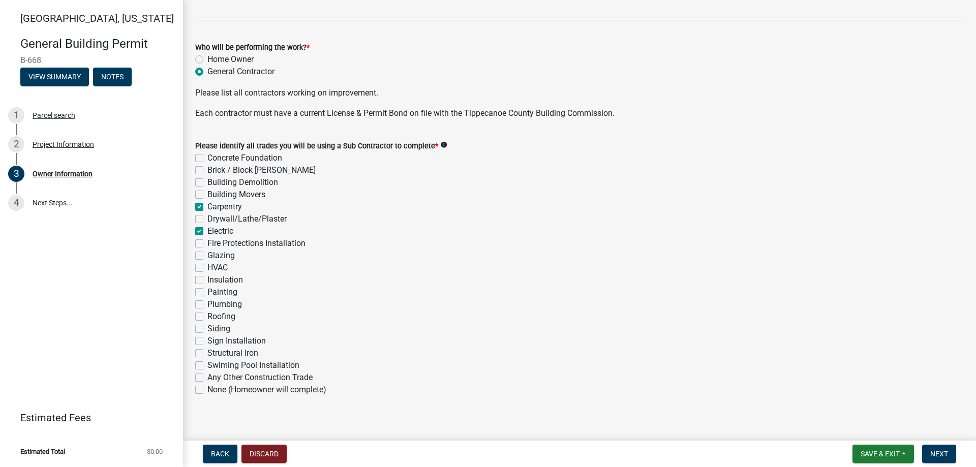
checkbox input "false"
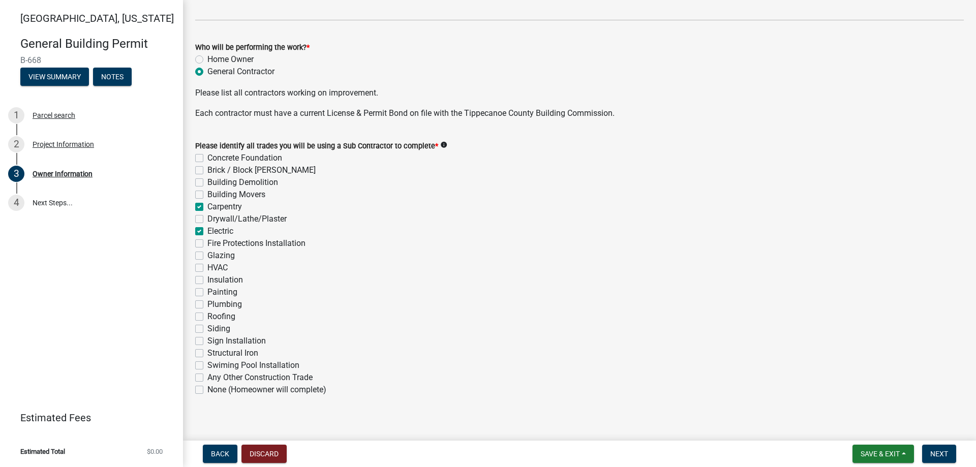
checkbox input "false"
click at [207, 315] on label "Roofing" at bounding box center [221, 316] width 28 height 12
click at [207, 315] on input "Roofing" at bounding box center [210, 313] width 7 height 7
checkbox input "true"
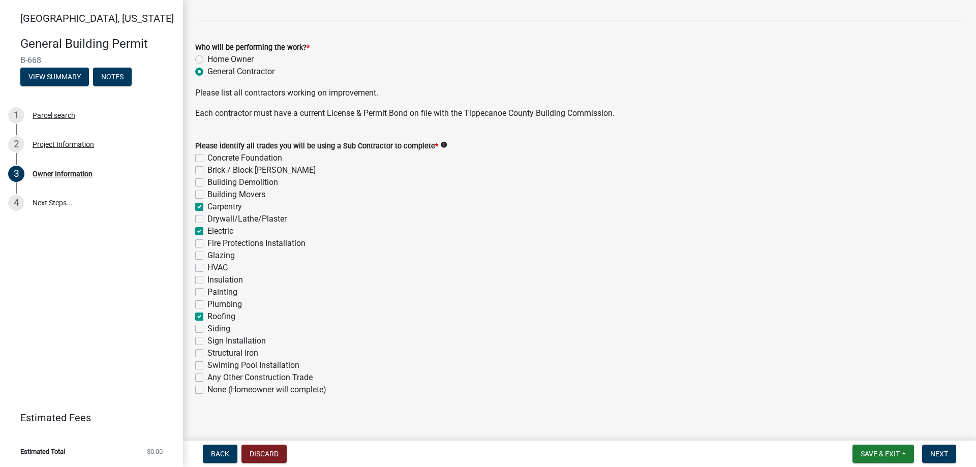
checkbox input "false"
checkbox input "true"
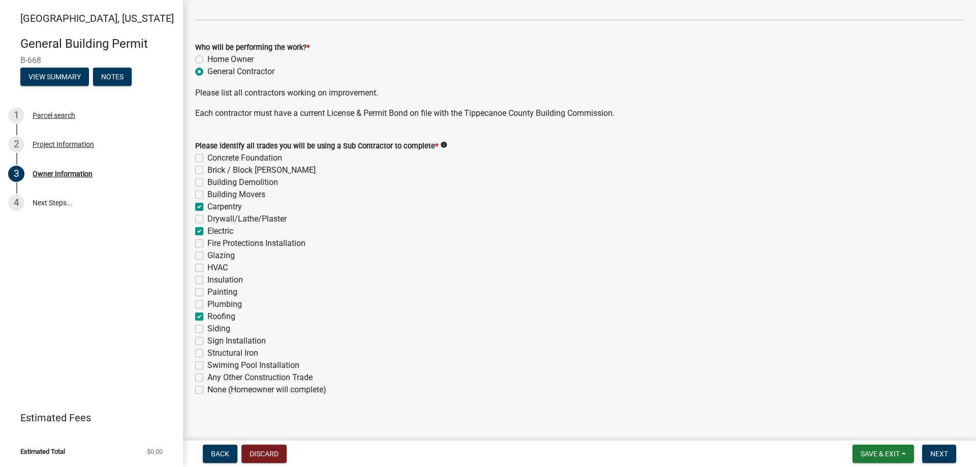
checkbox input "false"
checkbox input "true"
checkbox input "false"
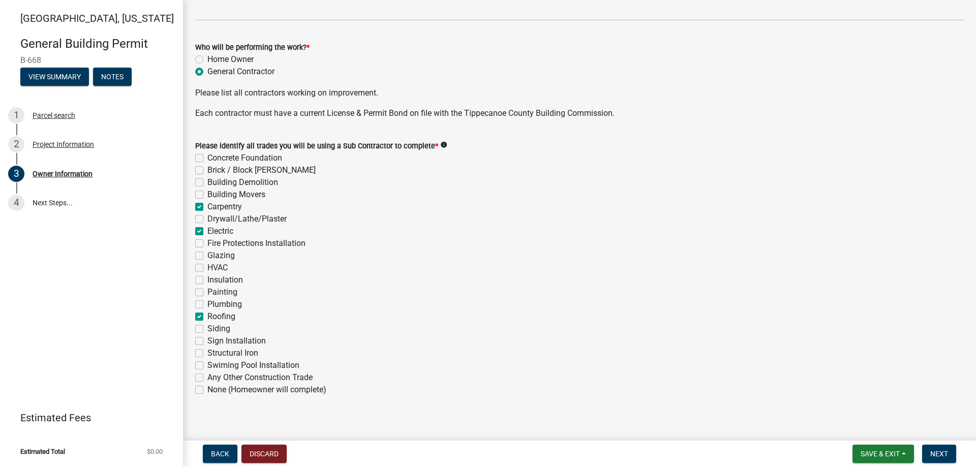
checkbox input "false"
checkbox input "true"
checkbox input "false"
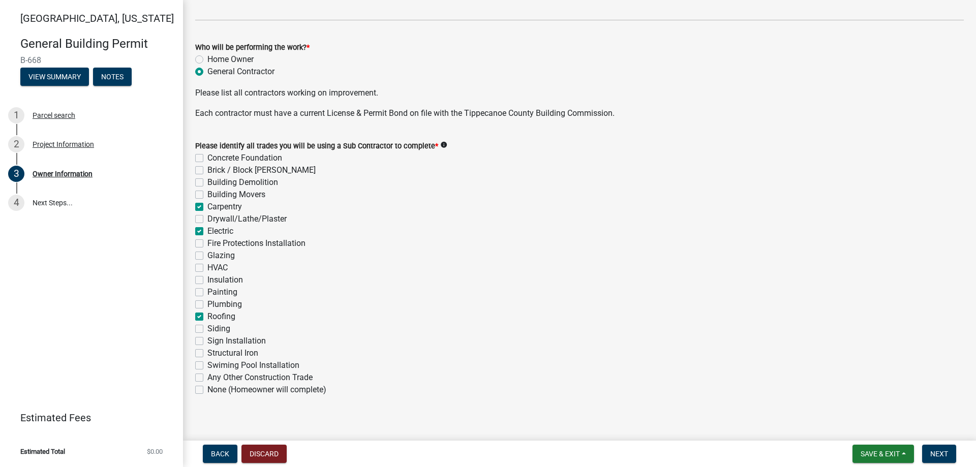
checkbox input "false"
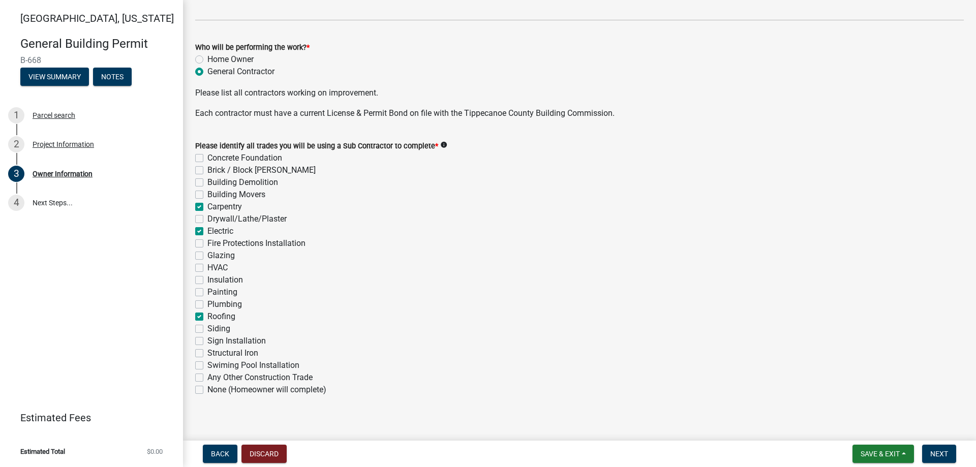
click at [207, 329] on label "Siding" at bounding box center [218, 329] width 23 height 12
click at [207, 329] on input "Siding" at bounding box center [210, 326] width 7 height 7
checkbox input "true"
checkbox input "false"
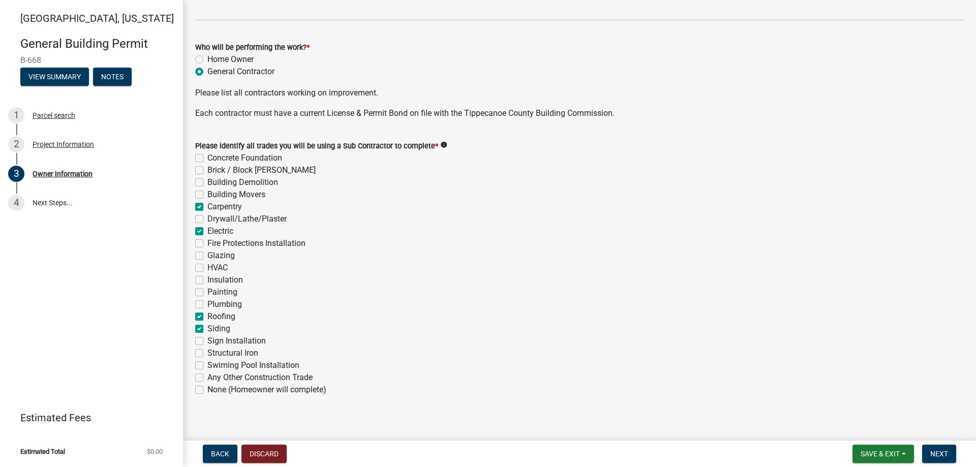
checkbox input "false"
checkbox input "true"
checkbox input "false"
checkbox input "true"
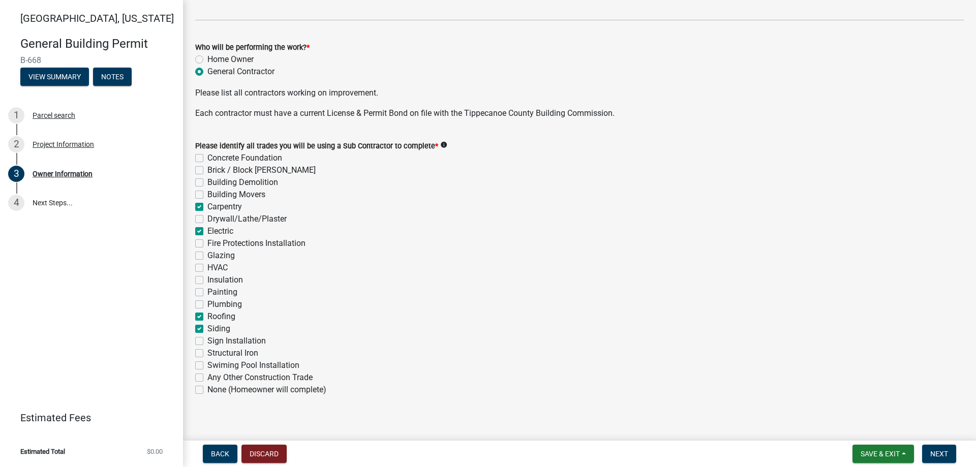
checkbox input "false"
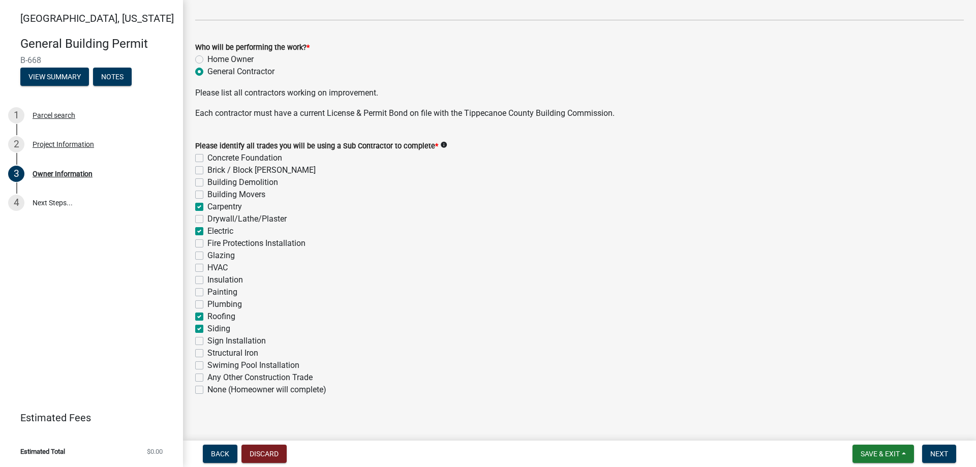
checkbox input "false"
checkbox input "true"
checkbox input "false"
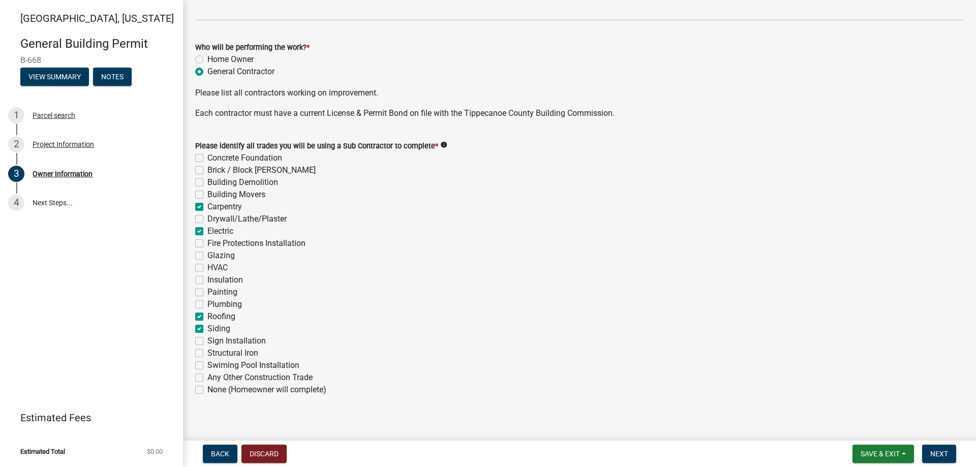
checkbox input "false"
click at [941, 454] on span "Next" at bounding box center [939, 454] width 18 height 8
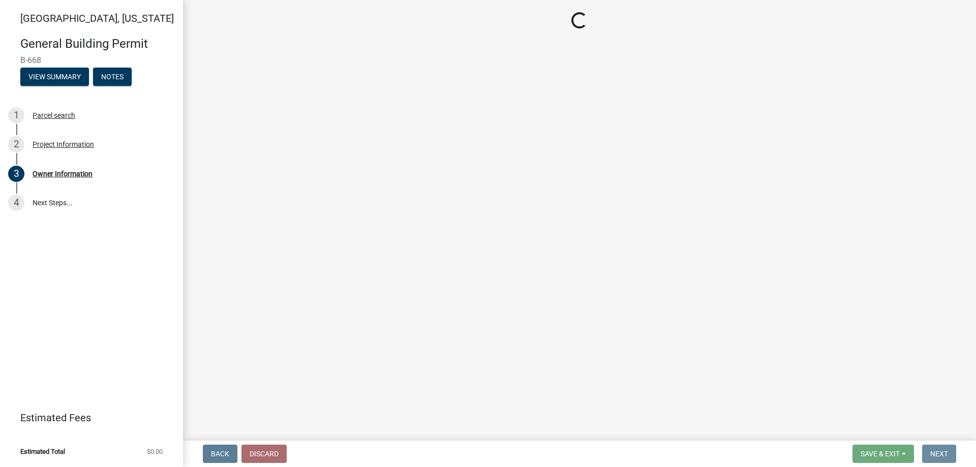
scroll to position [0, 0]
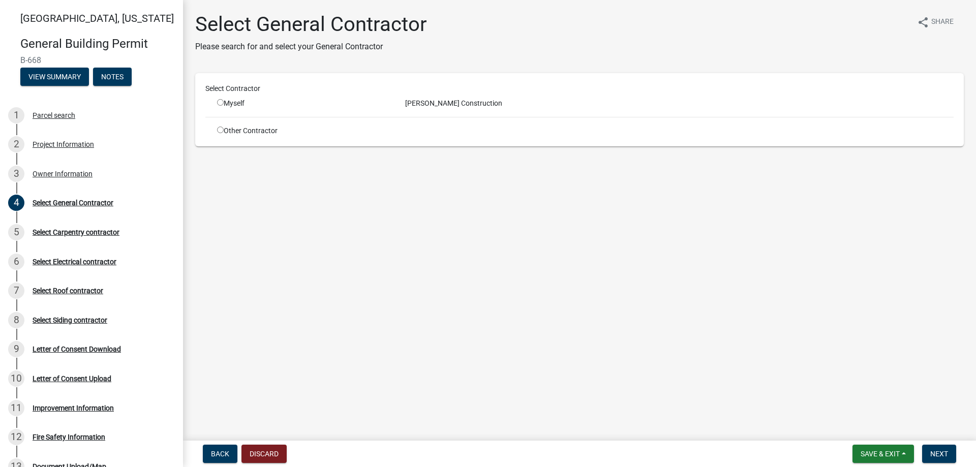
click at [219, 103] on input "radio" at bounding box center [220, 102] width 7 height 7
radio input "true"
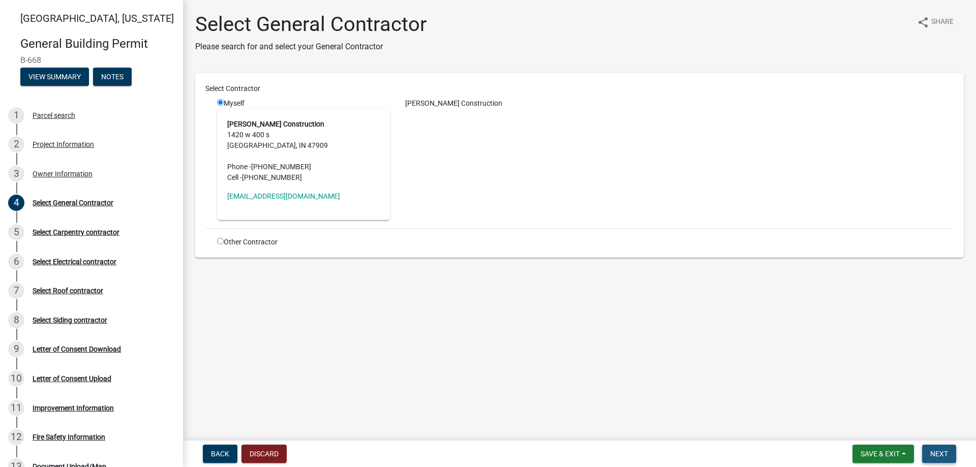
click at [946, 456] on span "Next" at bounding box center [939, 454] width 18 height 8
